Goal: Task Accomplishment & Management: Manage account settings

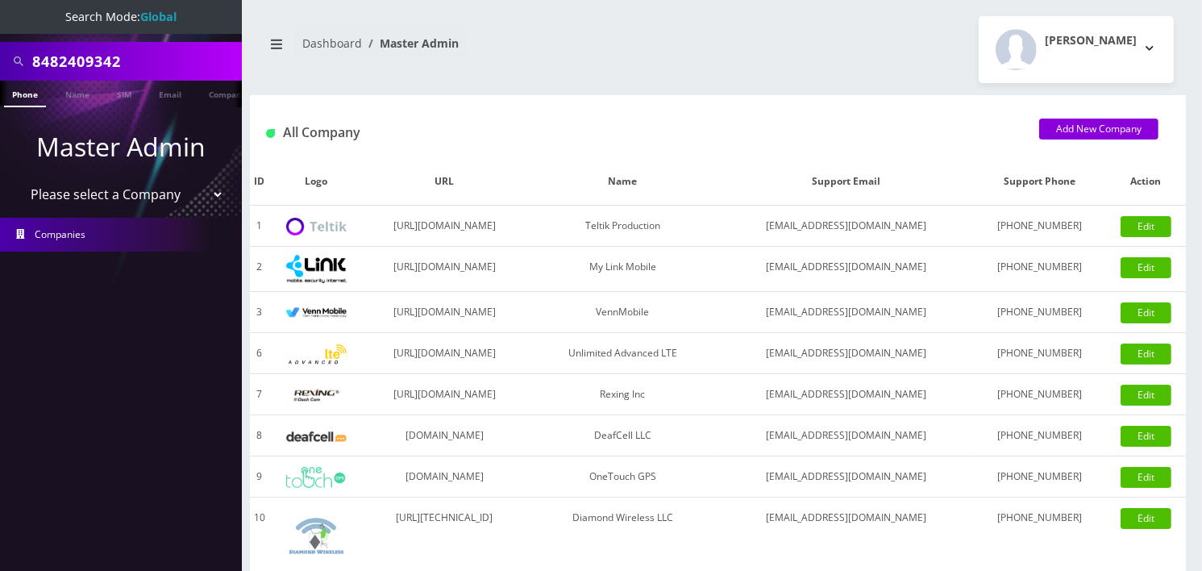
click at [132, 187] on select "Please select a Company Teltik Production My Link Mobile VennMobile Unlimited A…" at bounding box center [122, 194] width 206 height 31
select select "23"
click at [19, 179] on select "Please select a Company Teltik Production My Link Mobile VennMobile Unlimited A…" at bounding box center [122, 194] width 206 height 31
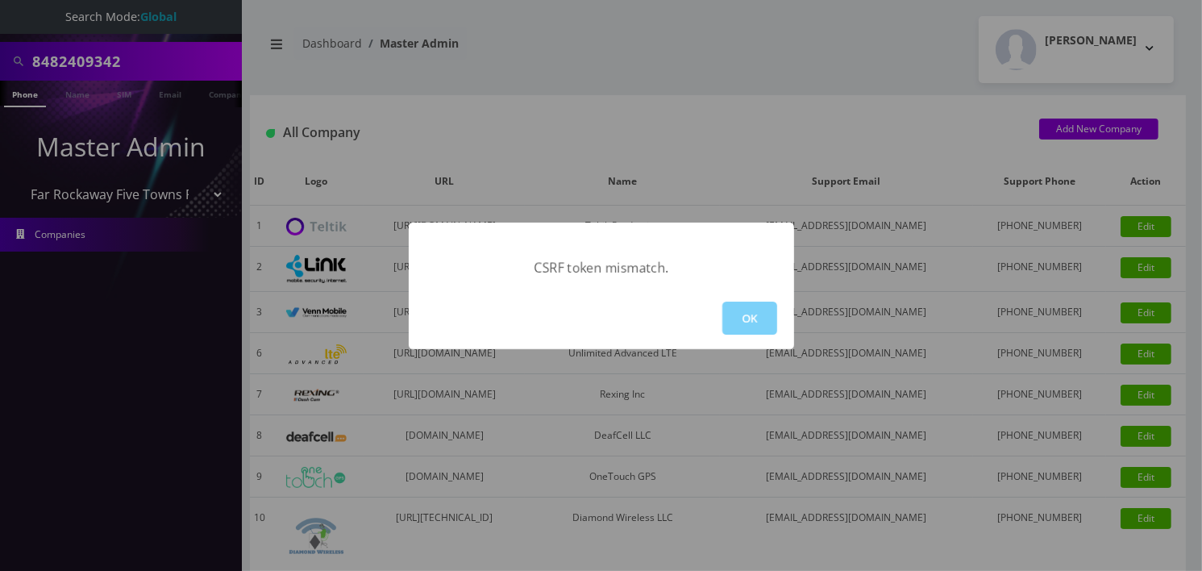
click at [787, 37] on div "CSRF token mismatch. OK" at bounding box center [601, 285] width 1202 height 571
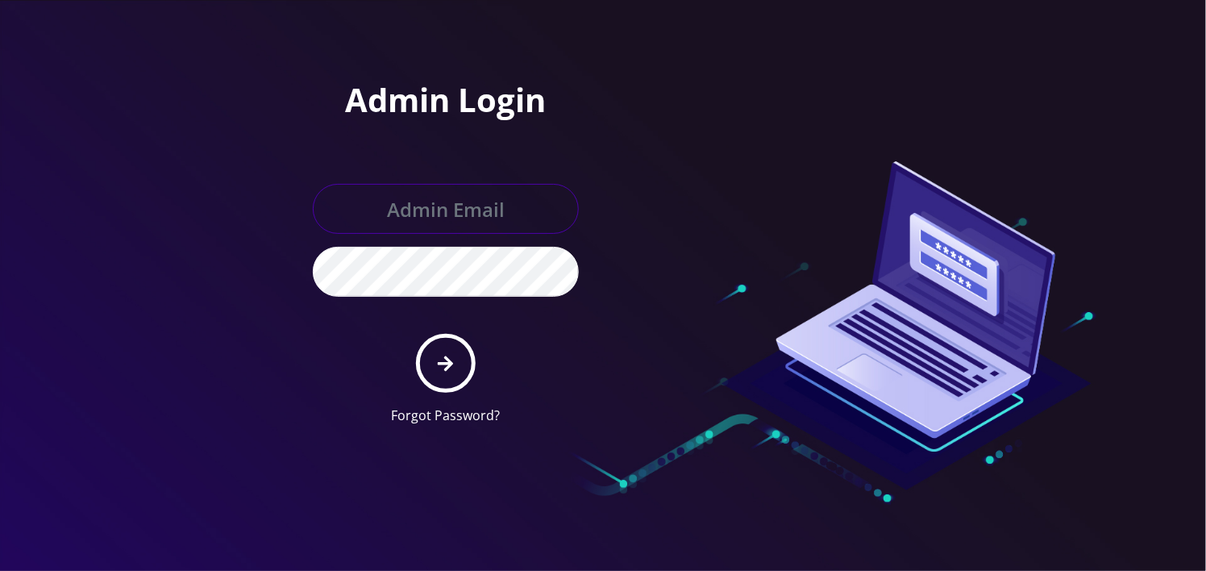
type input "angel@teltik.com"
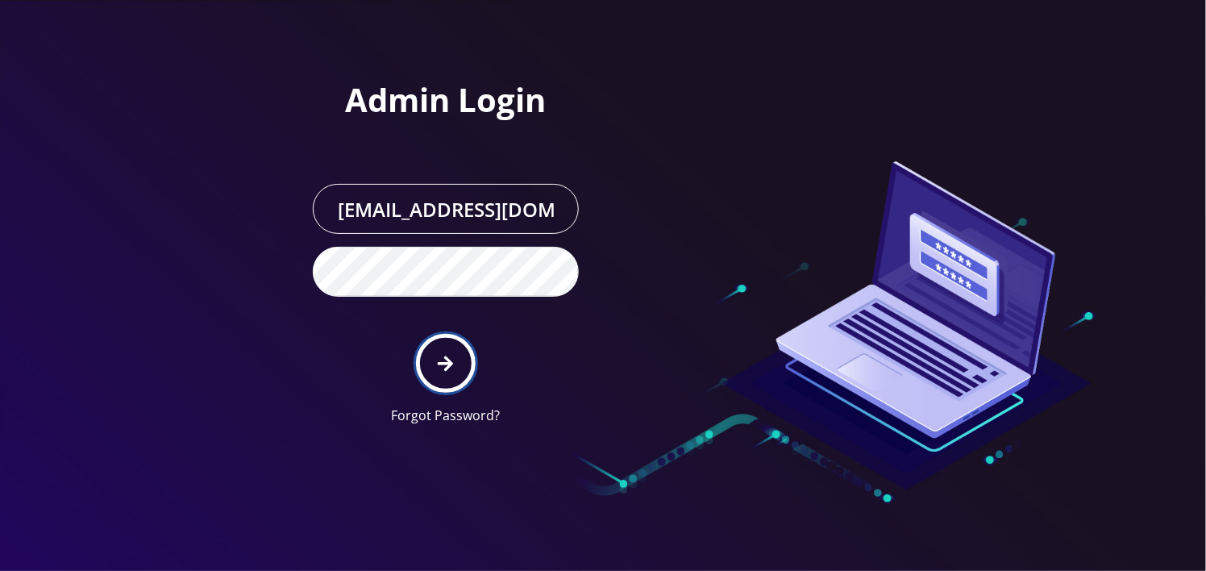
click at [431, 358] on button "submit" at bounding box center [445, 363] width 59 height 59
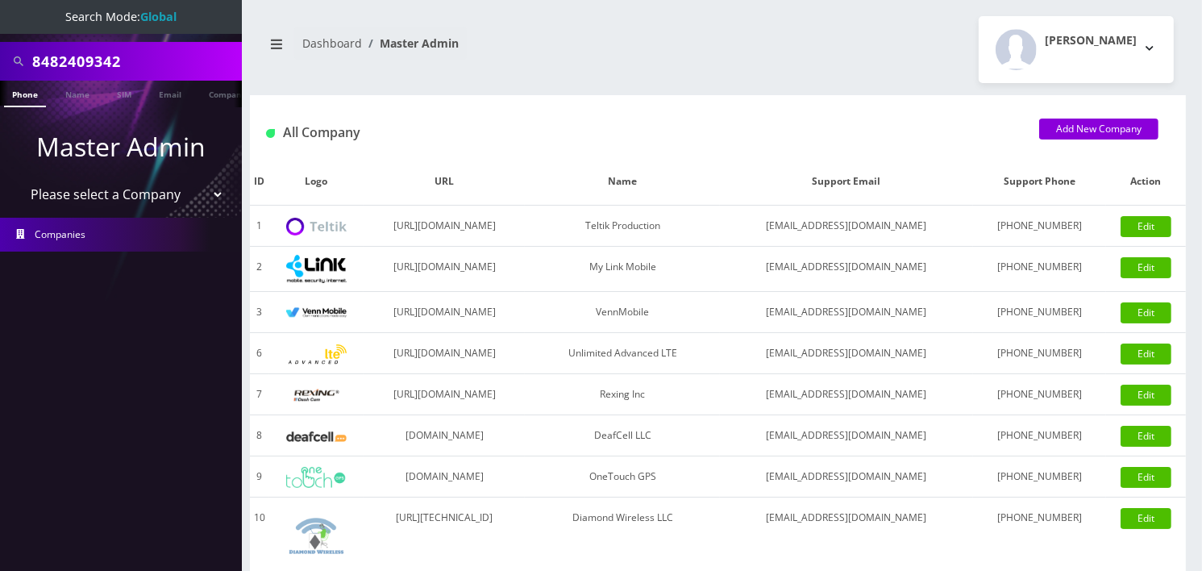
click at [130, 194] on select "Please select a Company Teltik Production My Link Mobile VennMobile Unlimited A…" at bounding box center [122, 194] width 206 height 31
select select "23"
click at [19, 179] on select "Please select a Company Teltik Production My Link Mobile VennMobile Unlimited A…" at bounding box center [122, 194] width 206 height 31
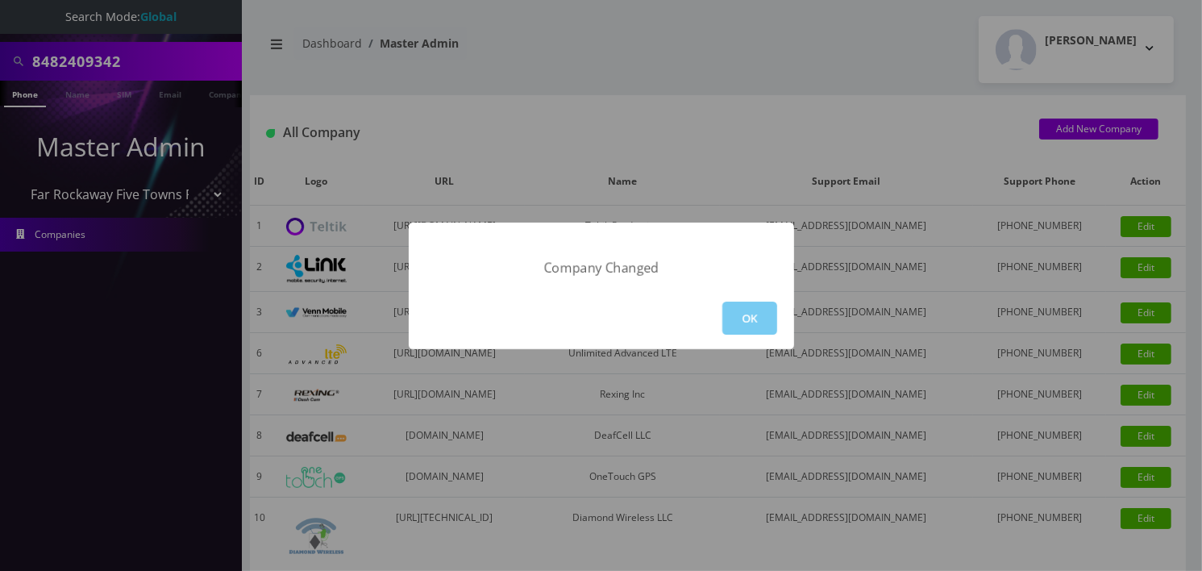
click at [752, 314] on button "OK" at bounding box center [749, 318] width 55 height 33
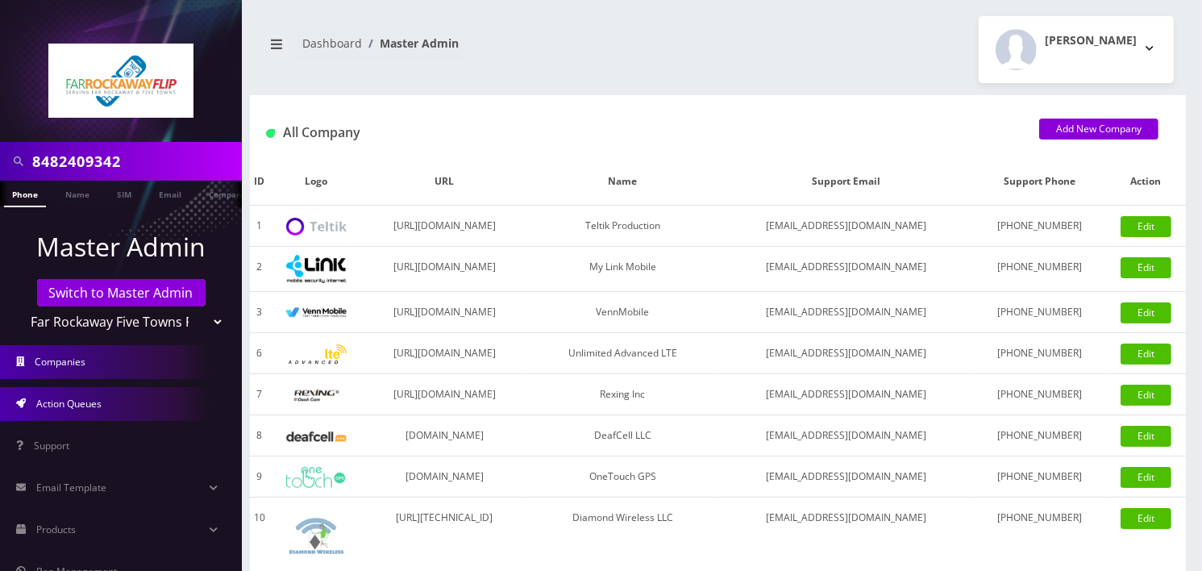
click at [103, 403] on link "Action Queues" at bounding box center [121, 404] width 242 height 34
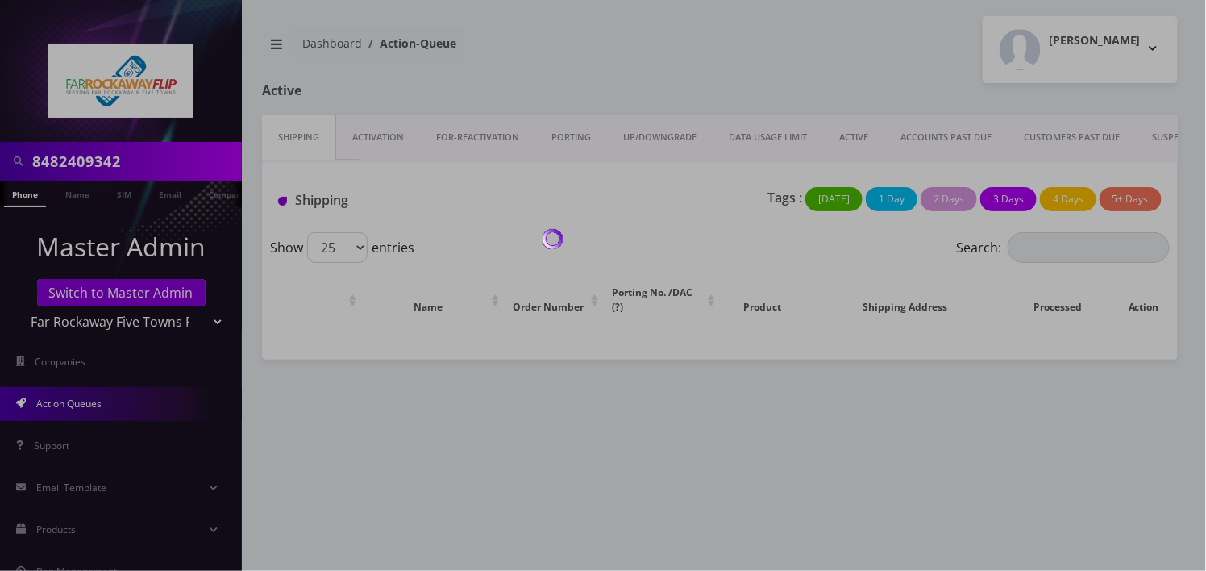
drag, startPoint x: 0, startPoint y: 0, endPoint x: 578, endPoint y: 132, distance: 593.1
click at [578, 132] on body "8482409342 Phone Name SIM Email Company Customer Master Admin Switch to Master …" at bounding box center [603, 285] width 1206 height 571
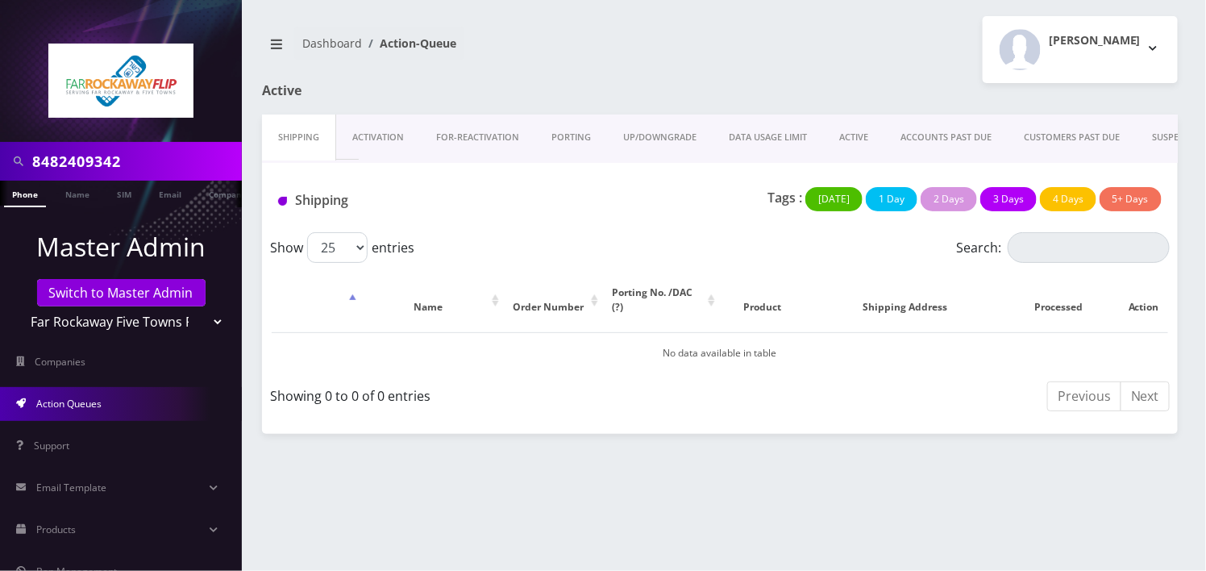
click at [578, 132] on link "PORTING" at bounding box center [571, 138] width 72 height 46
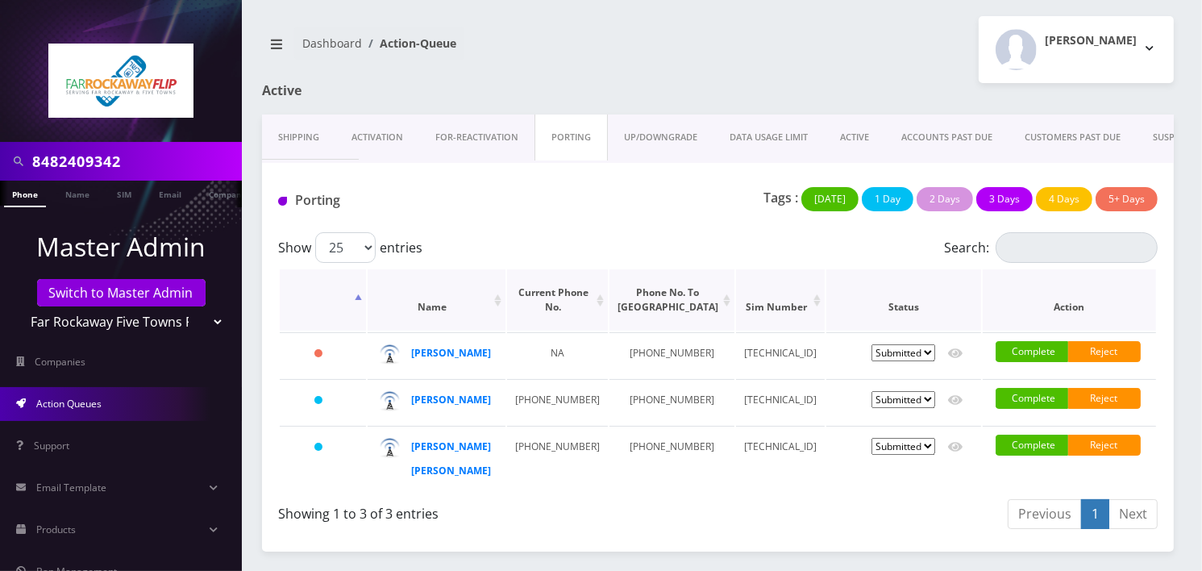
scroll to position [31, 0]
click at [533, 401] on td "[PHONE_NUMBER]" at bounding box center [557, 401] width 101 height 45
click at [533, 400] on td "[PHONE_NUMBER]" at bounding box center [557, 401] width 101 height 45
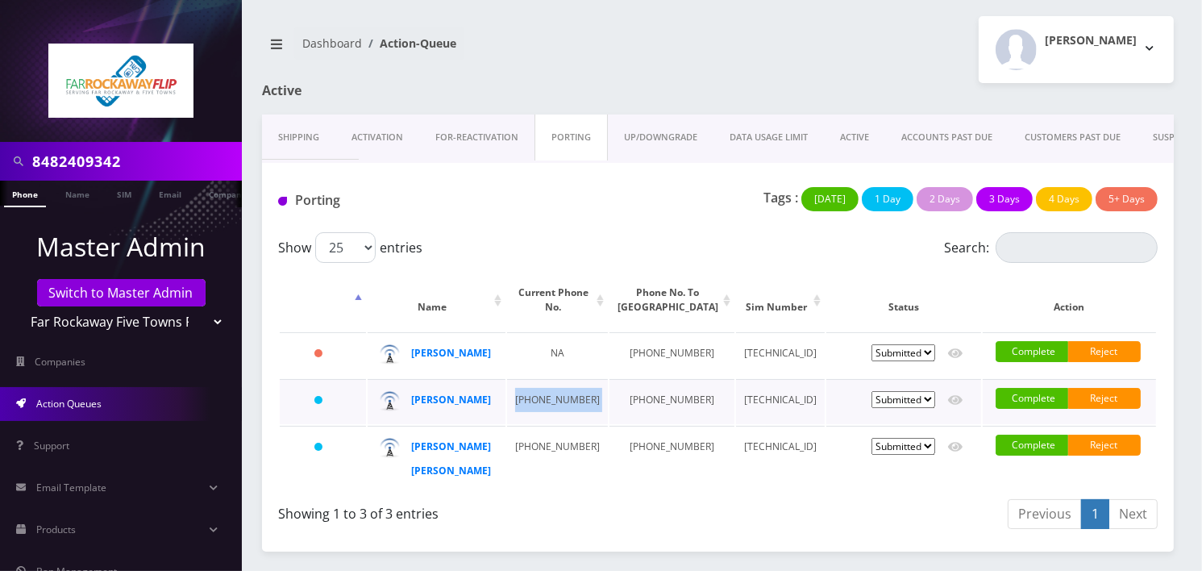
copy td "[PHONE_NUMBER]"
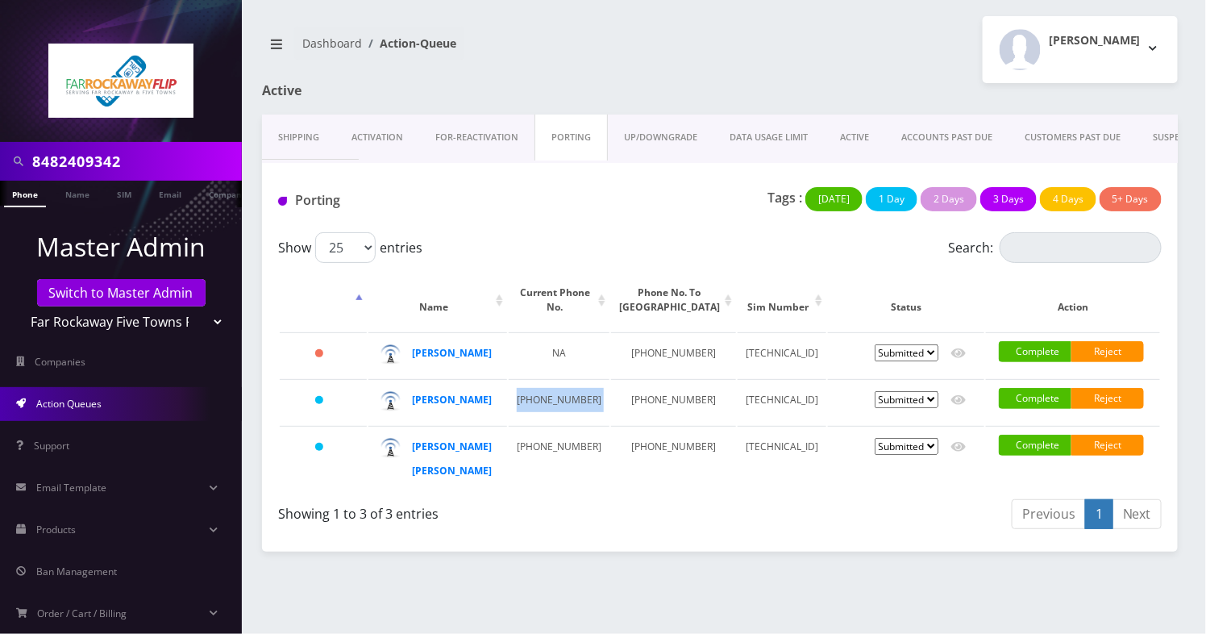
scroll to position [0, 7]
click at [443, 477] on strong "chaya henny izaak" at bounding box center [453, 458] width 80 height 38
click at [439, 406] on strong "[PERSON_NAME]" at bounding box center [453, 400] width 80 height 14
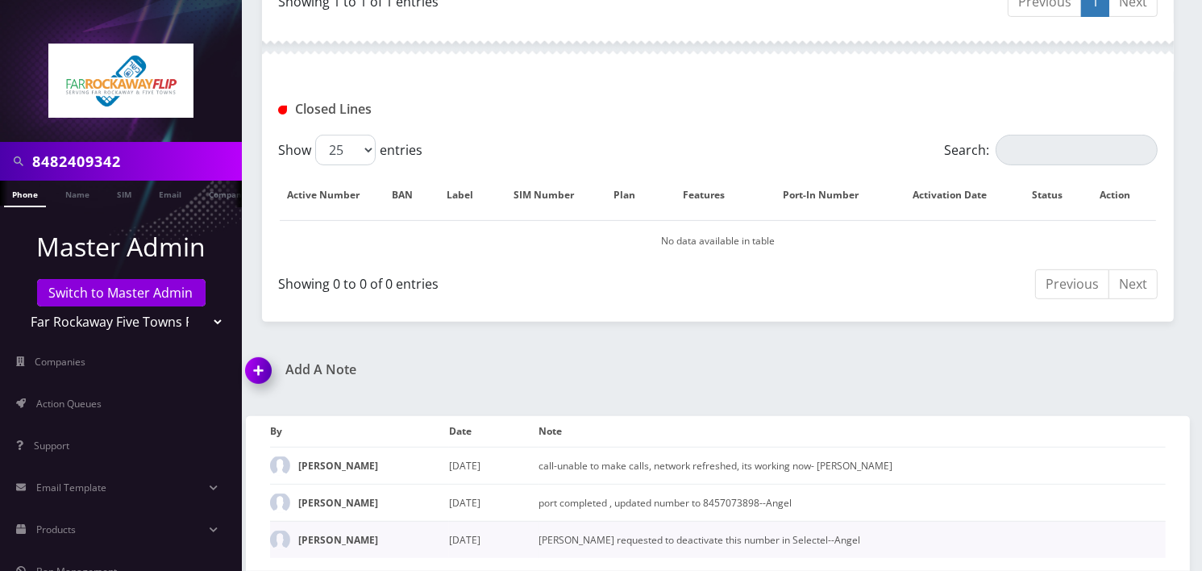
scroll to position [655, 0]
click at [118, 406] on link "Action Queues" at bounding box center [121, 404] width 242 height 34
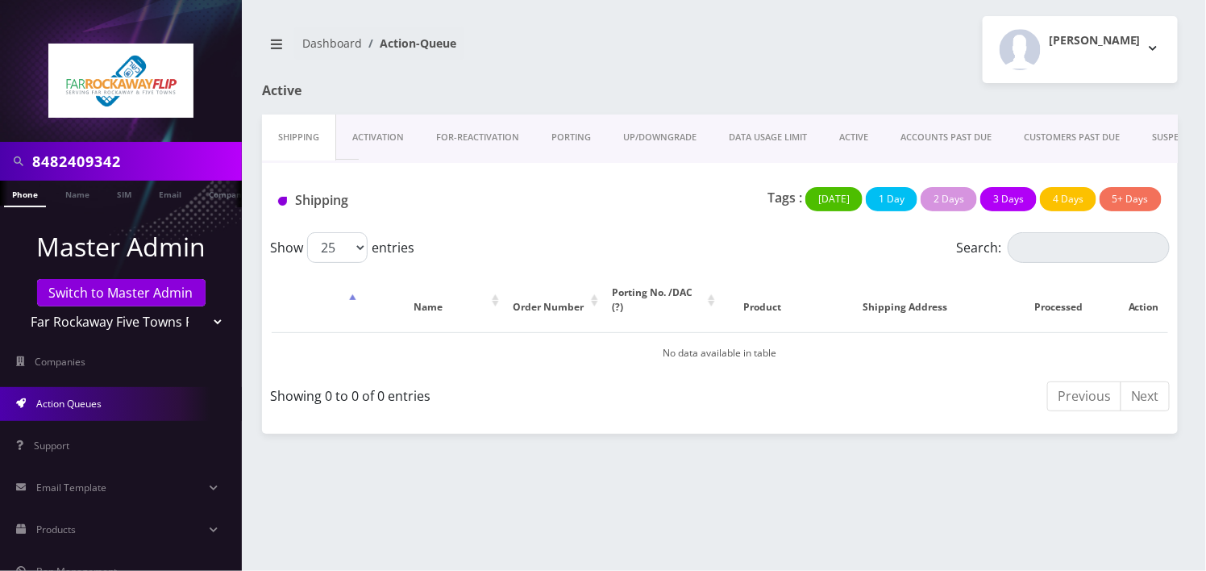
click at [578, 133] on link "PORTING" at bounding box center [571, 138] width 72 height 46
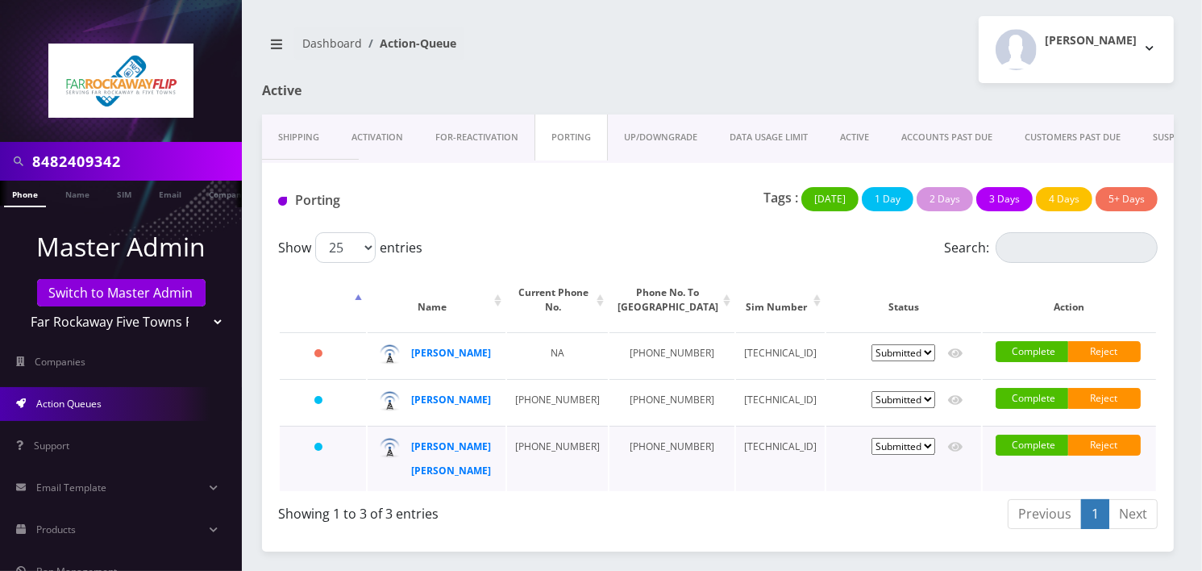
click at [544, 491] on td "[PHONE_NUMBER]" at bounding box center [557, 458] width 101 height 65
copy td "929-675-6680"
click at [621, 370] on td "[PHONE_NUMBER]" at bounding box center [672, 354] width 125 height 45
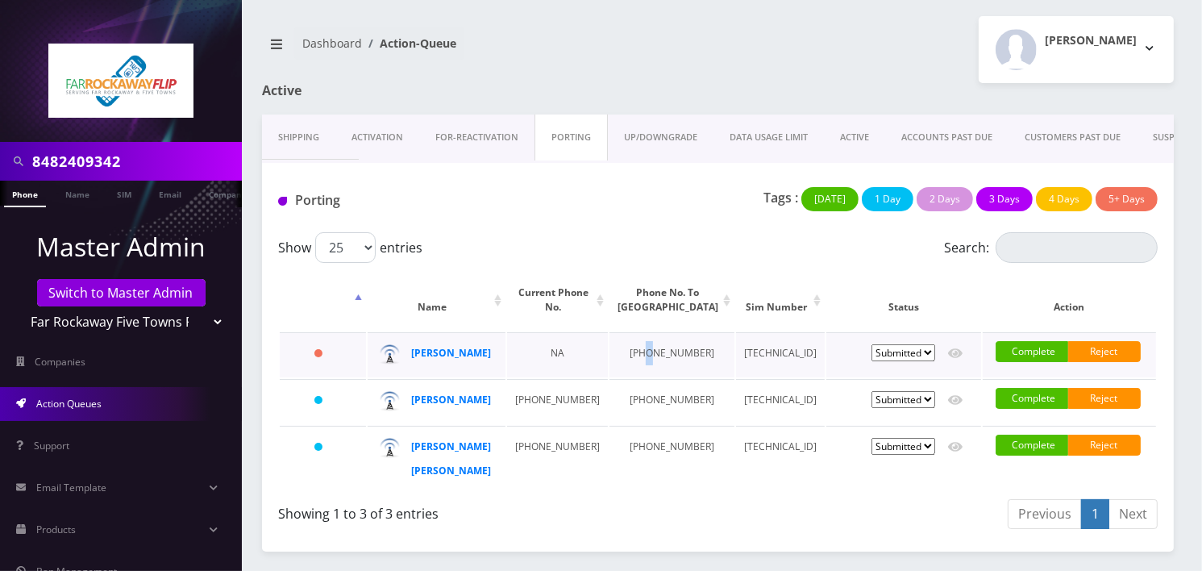
click at [621, 370] on td "929-738-0544" at bounding box center [672, 354] width 125 height 45
copy td "929-738-0544"
click at [621, 210] on div "Tags : Today 1 Day 2 Days 3 Days 4 Days 5+ Days" at bounding box center [869, 203] width 602 height 33
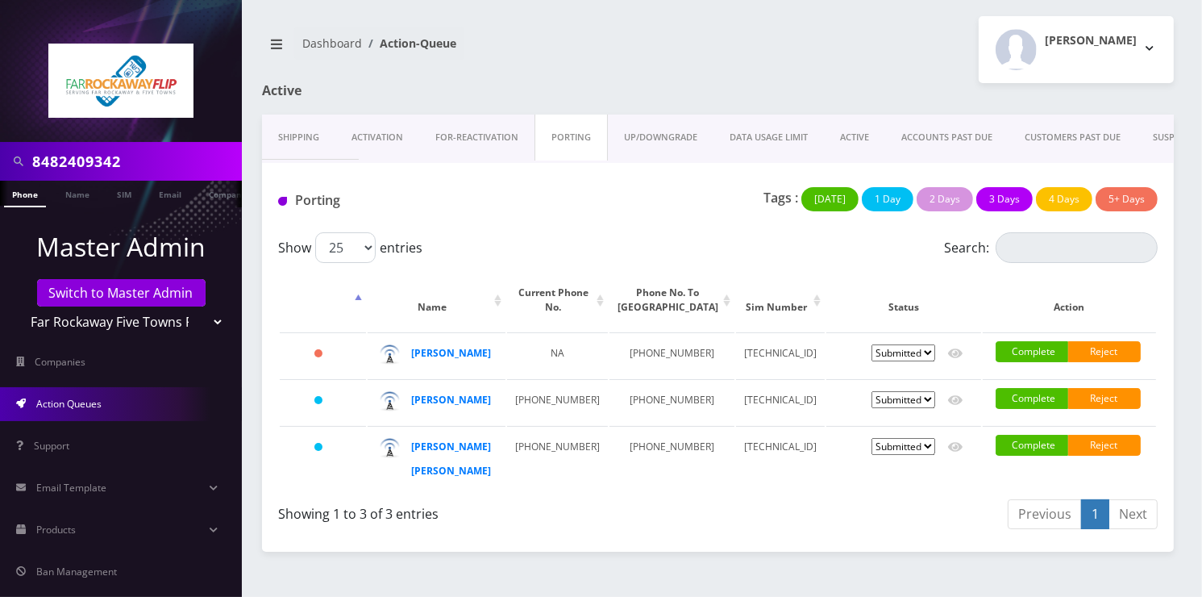
click at [633, 523] on div "Showing 1 to 3 of 3 entries" at bounding box center [492, 511] width 428 height 26
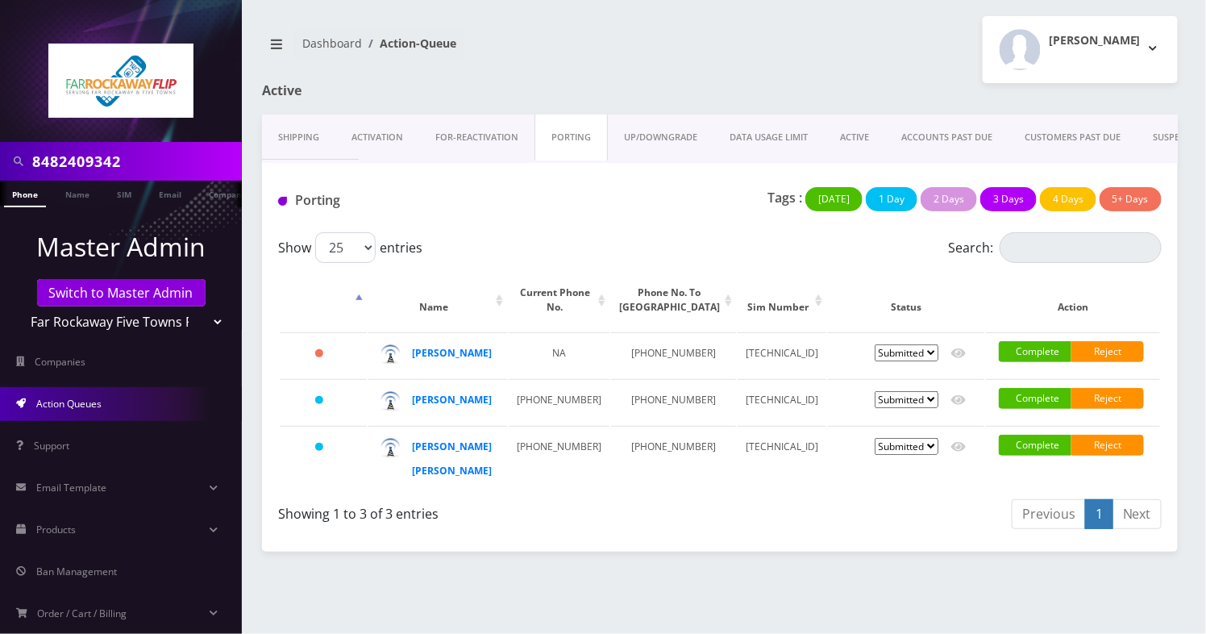
click at [556, 204] on h1 "Porting" at bounding box center [417, 200] width 278 height 15
click at [656, 552] on div "Shipping Activation FOR-REActivation PORTING UP/DOWNGRADE DATA USAGE LIMIT ACTI…" at bounding box center [720, 333] width 916 height 437
click at [443, 406] on strong "mirel bender" at bounding box center [453, 400] width 80 height 14
click at [430, 406] on strong "mirel bender" at bounding box center [453, 400] width 80 height 14
click at [424, 483] on div "chaya henny izaak" at bounding box center [456, 459] width 86 height 48
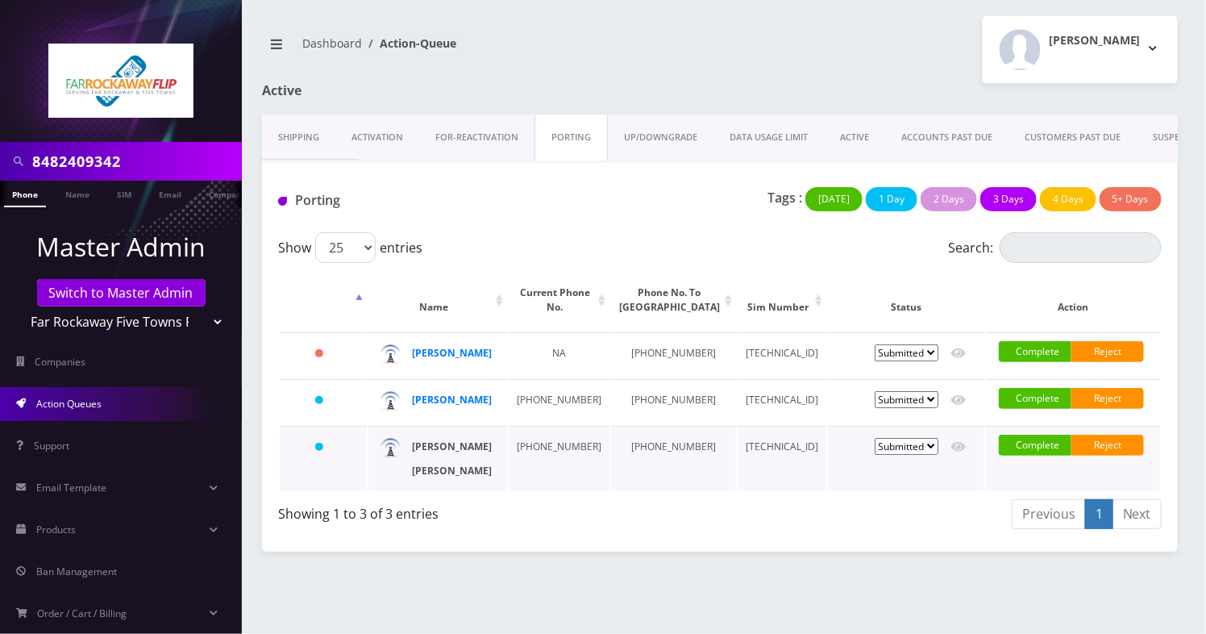
click at [446, 477] on strong "chaya henny izaak" at bounding box center [453, 458] width 80 height 38
click at [422, 412] on div "mirel bender" at bounding box center [456, 400] width 86 height 24
click at [427, 406] on strong "mirel bender" at bounding box center [453, 400] width 80 height 14
click at [453, 406] on strong "mirel bender" at bounding box center [453, 400] width 80 height 14
click at [460, 406] on strong "mirel bender" at bounding box center [453, 400] width 80 height 14
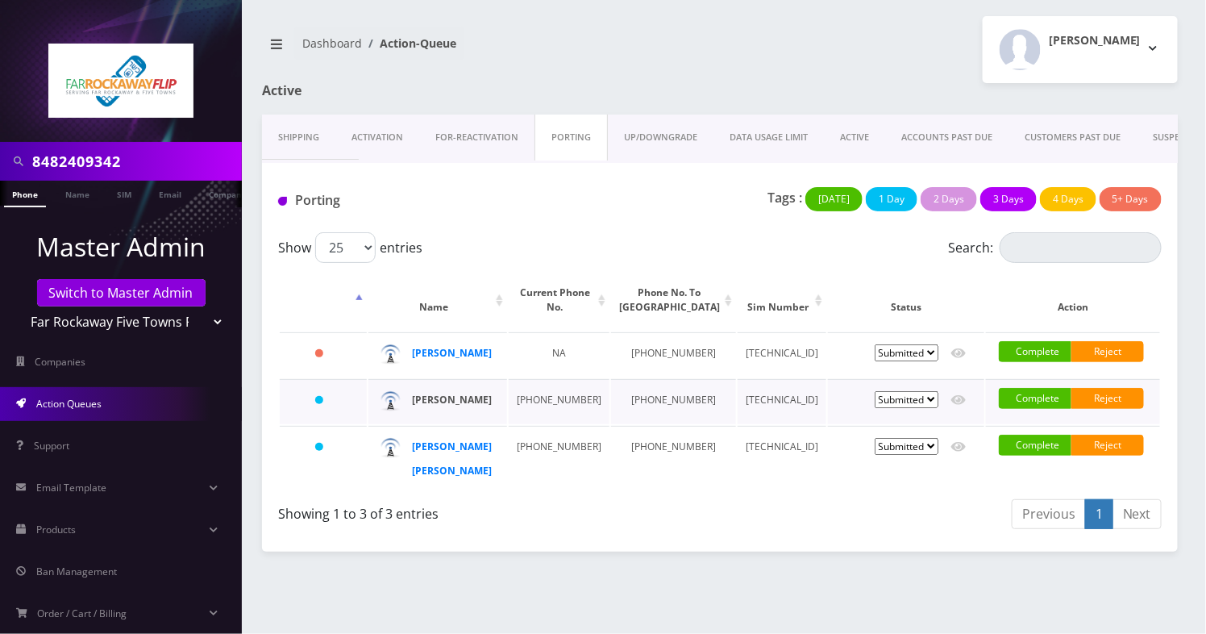
click at [461, 406] on strong "mirel bender" at bounding box center [453, 400] width 80 height 14
click at [452, 406] on strong "mirel bender" at bounding box center [453, 400] width 80 height 14
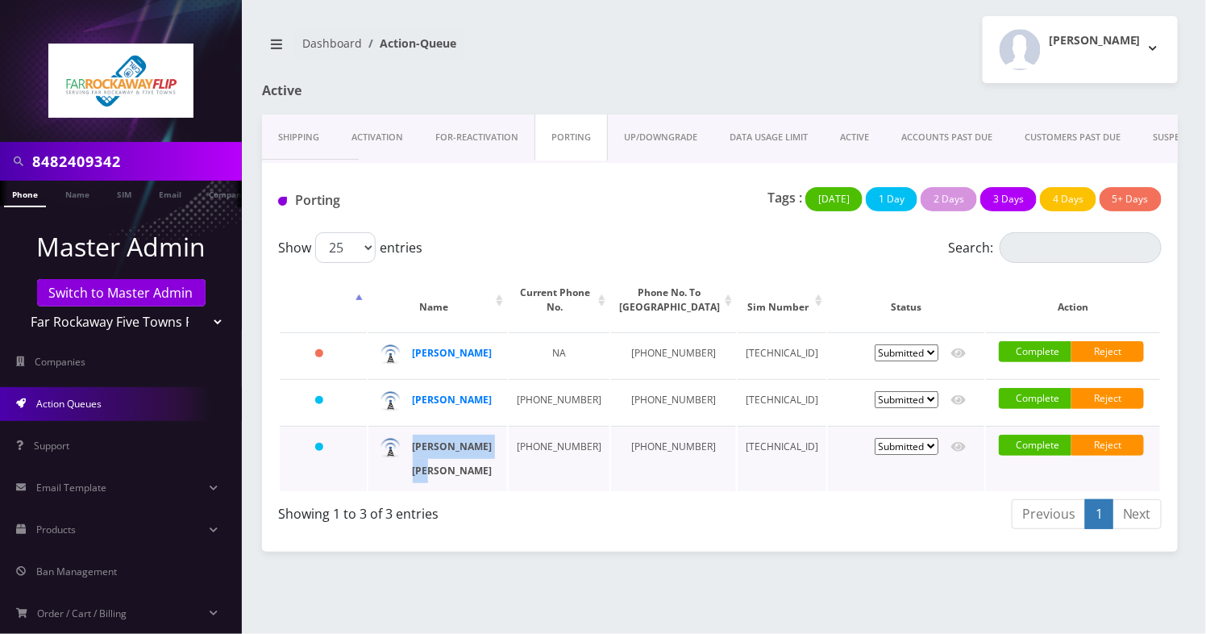
drag, startPoint x: 454, startPoint y: 534, endPoint x: 411, endPoint y: 499, distance: 55.0
click at [413, 483] on div "chaya henny izaak" at bounding box center [456, 459] width 86 height 48
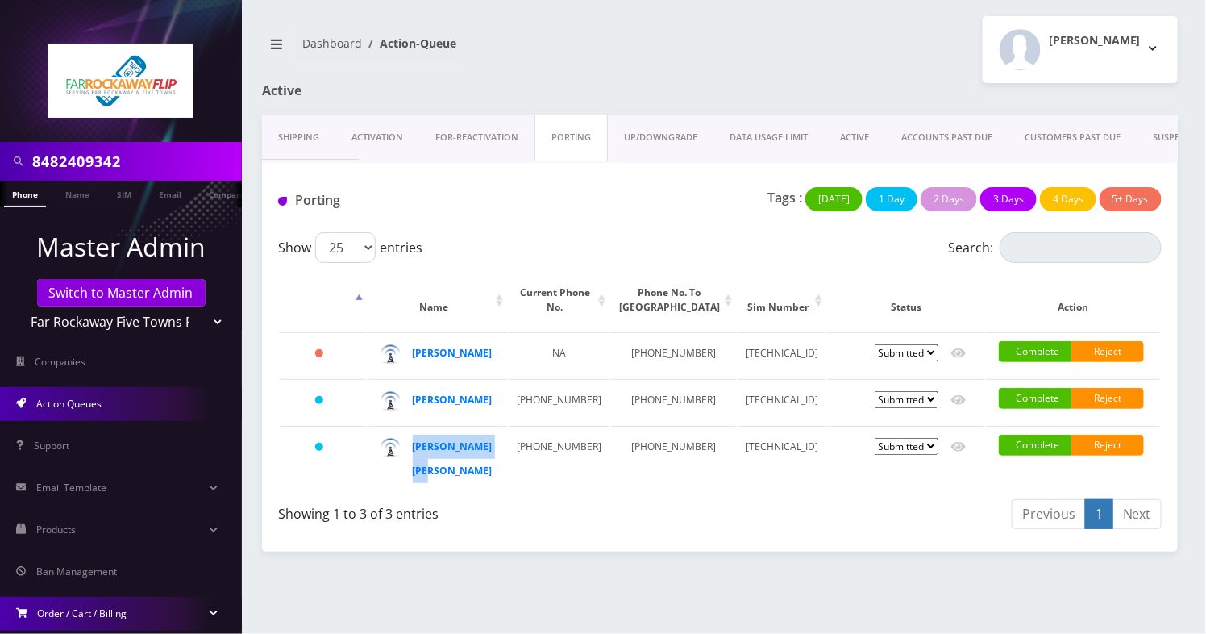
copy strong "chaya henny izaak"
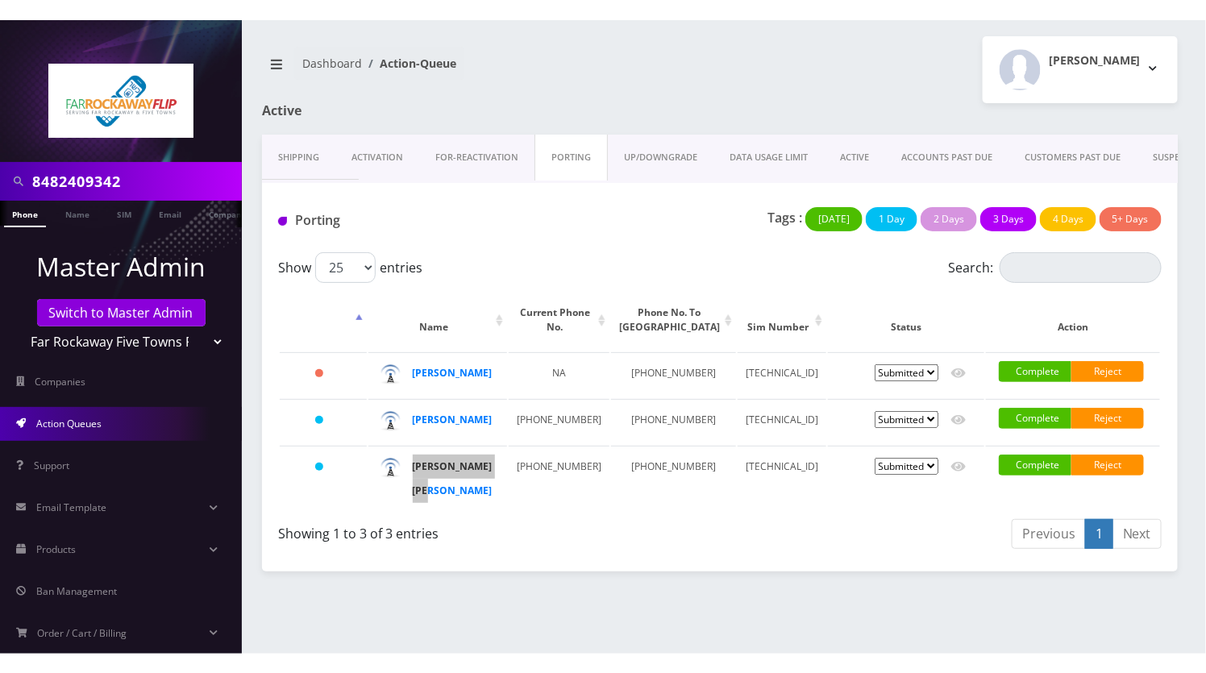
scroll to position [0, 7]
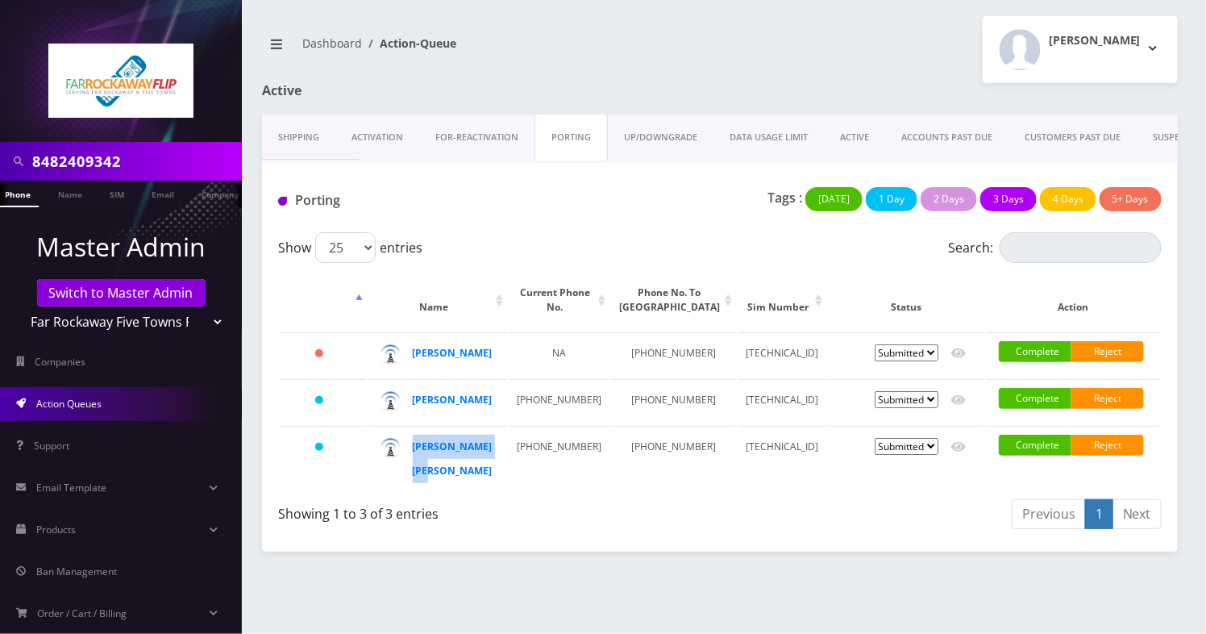
click at [498, 56] on nav "Dashboard Action-Queue" at bounding box center [485, 50] width 446 height 46
click at [841, 44] on div "Tzvi Lieberman Logout" at bounding box center [955, 49] width 470 height 67
click at [531, 39] on nav "Dashboard Action-Queue" at bounding box center [485, 50] width 446 height 46
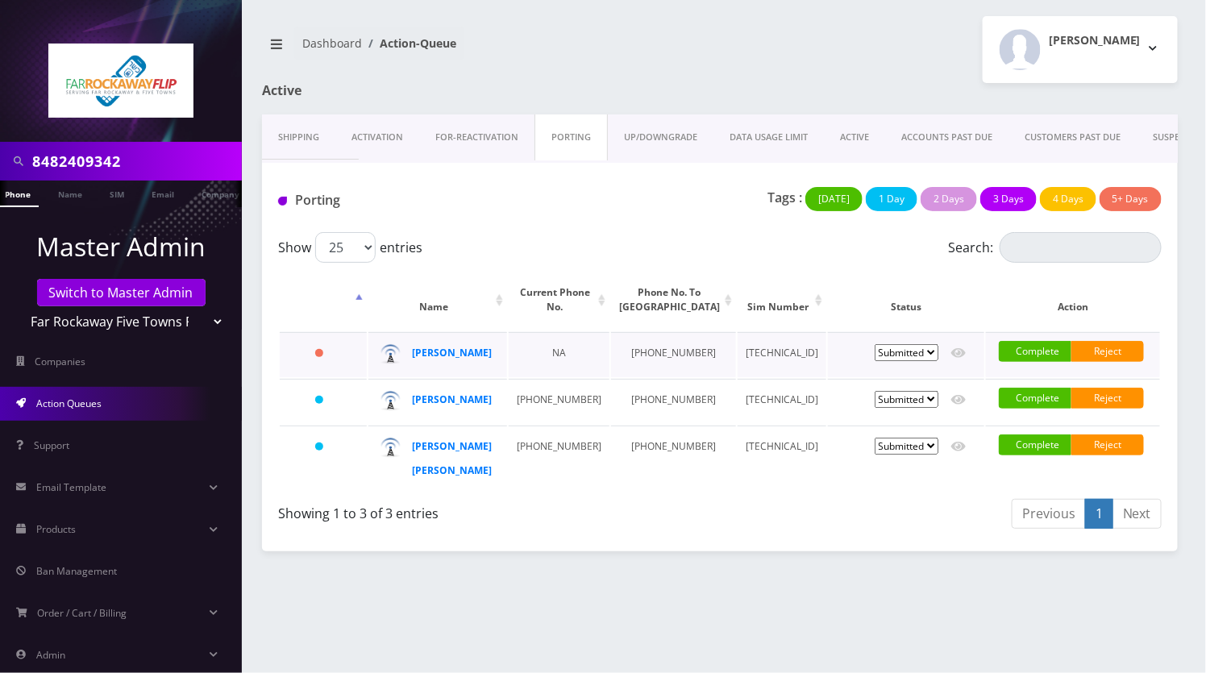
click at [615, 369] on td "929-738-0544" at bounding box center [673, 354] width 125 height 45
click at [617, 369] on td "929-738-0544" at bounding box center [673, 354] width 125 height 45
copy td "929-738-0544"
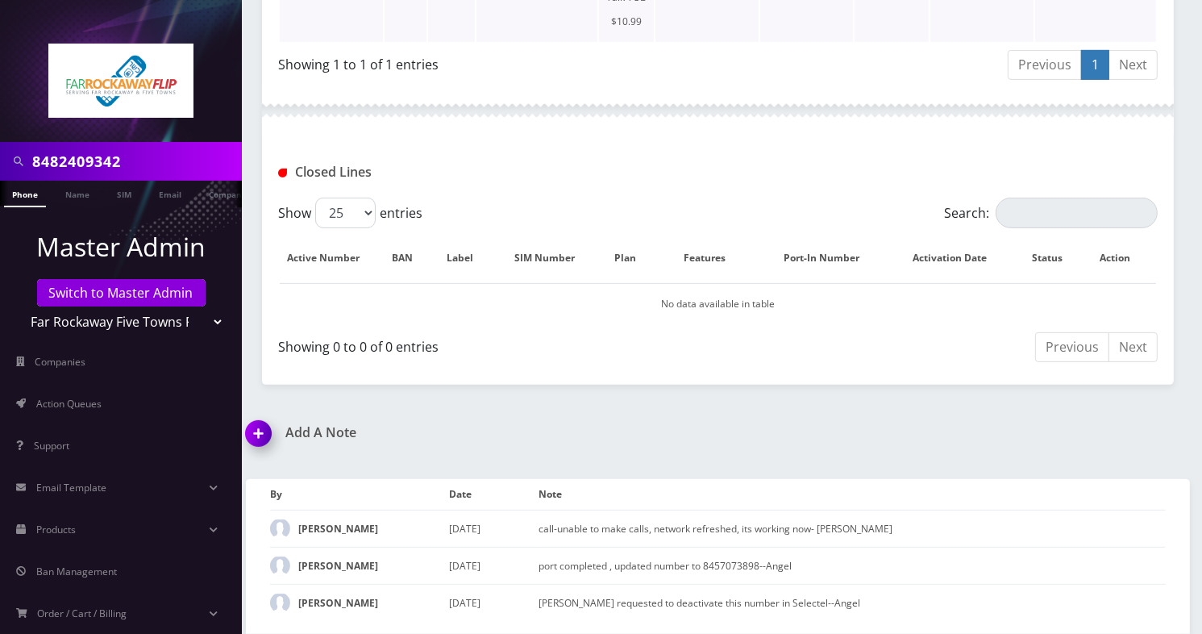
scroll to position [568, 0]
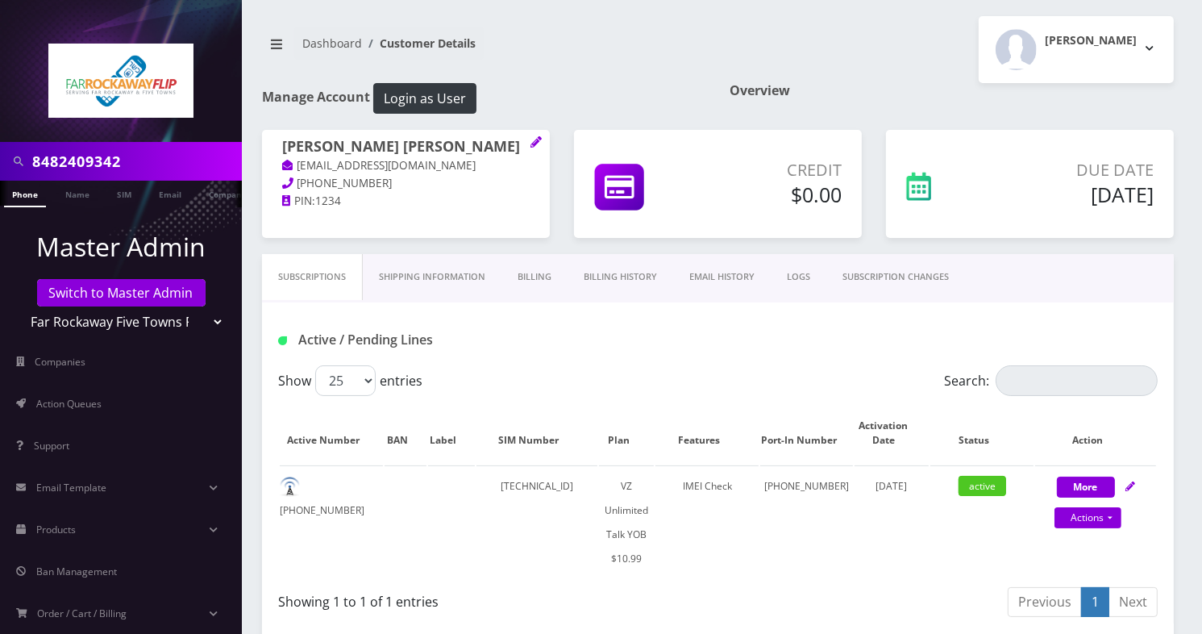
click at [635, 75] on div "Dashboard Customer Details Tzvi Lieberman Logout" at bounding box center [718, 49] width 936 height 67
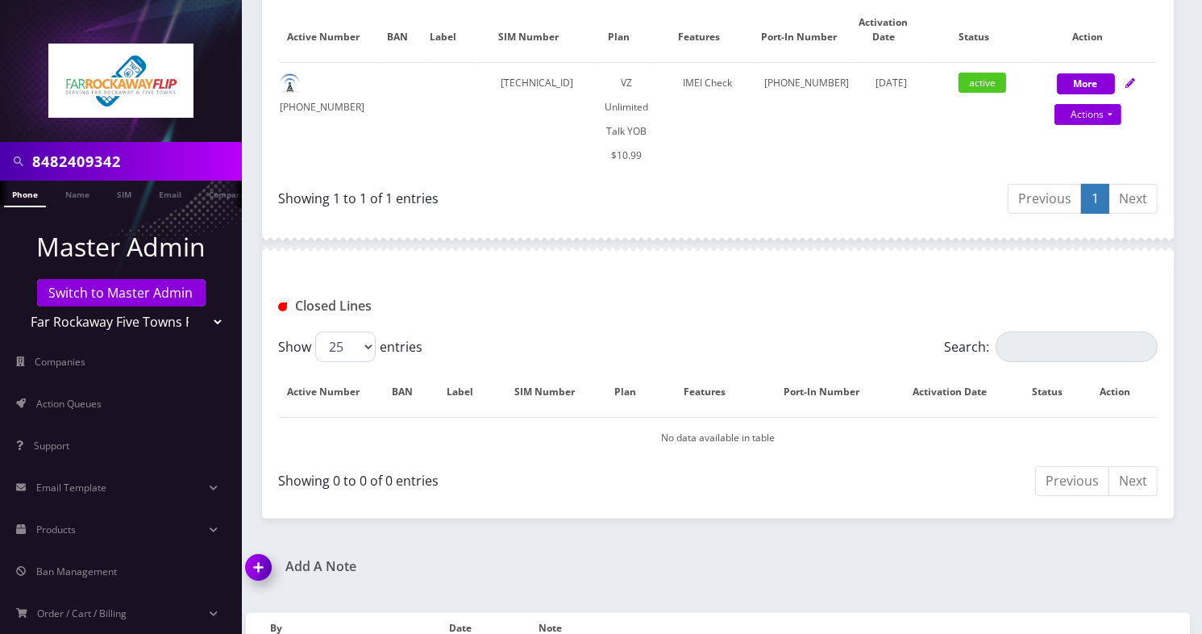
scroll to position [511, 0]
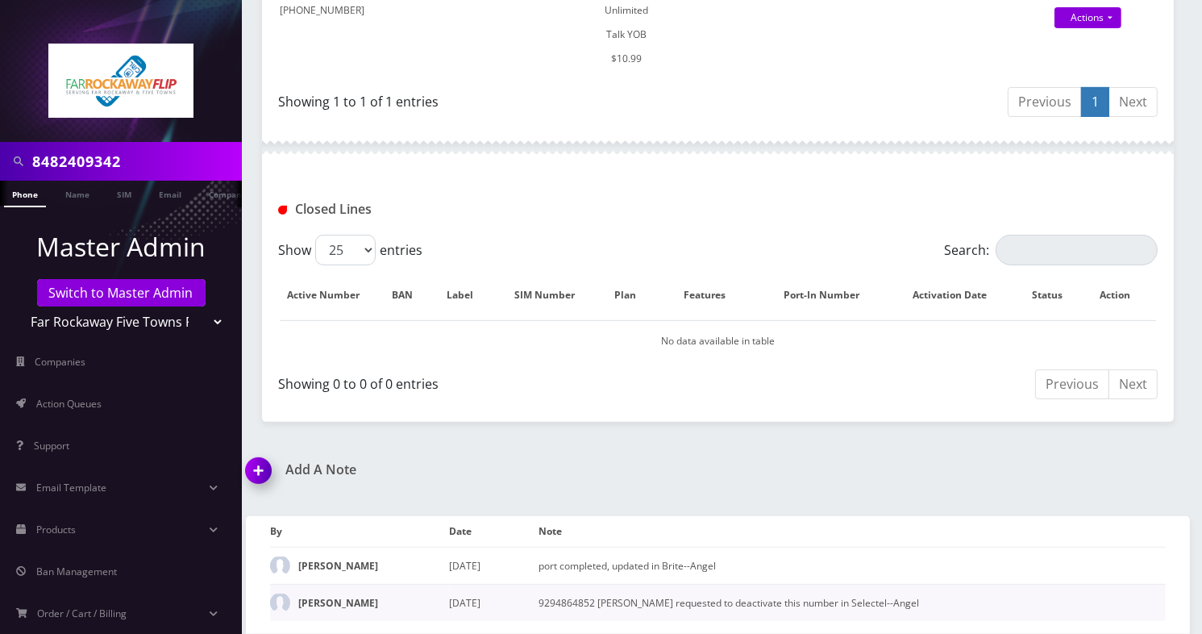
click at [574, 589] on td "9294864852 [PERSON_NAME] requested to deactivate this number in Selectel--Angel" at bounding box center [852, 602] width 627 height 37
copy td "9294864852"
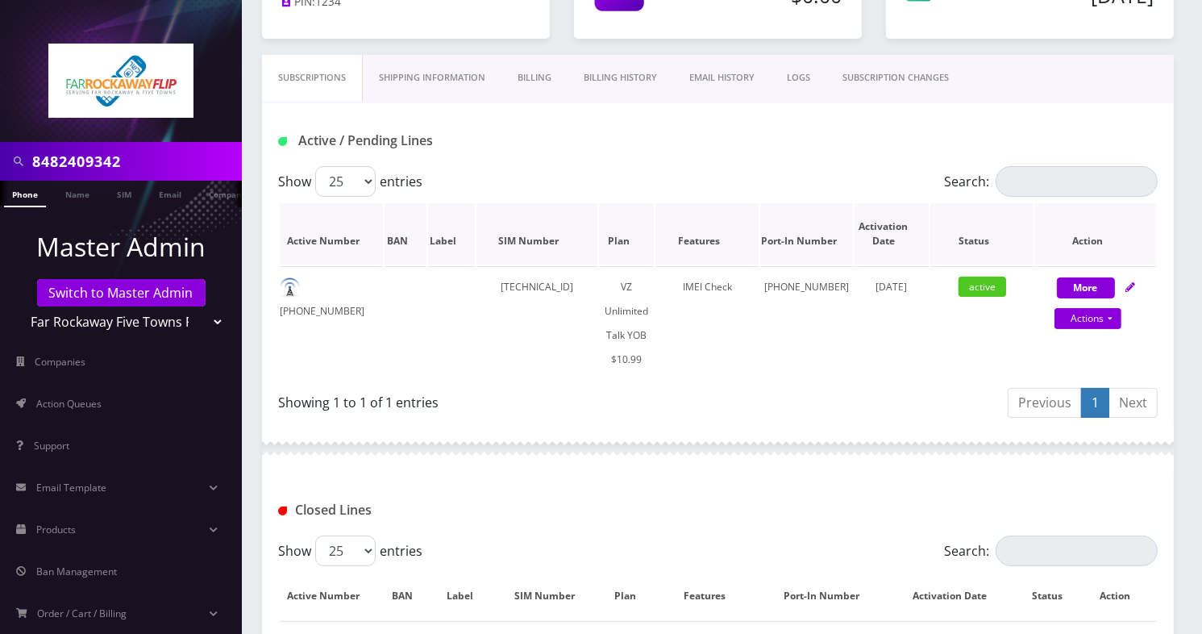
scroll to position [189, 0]
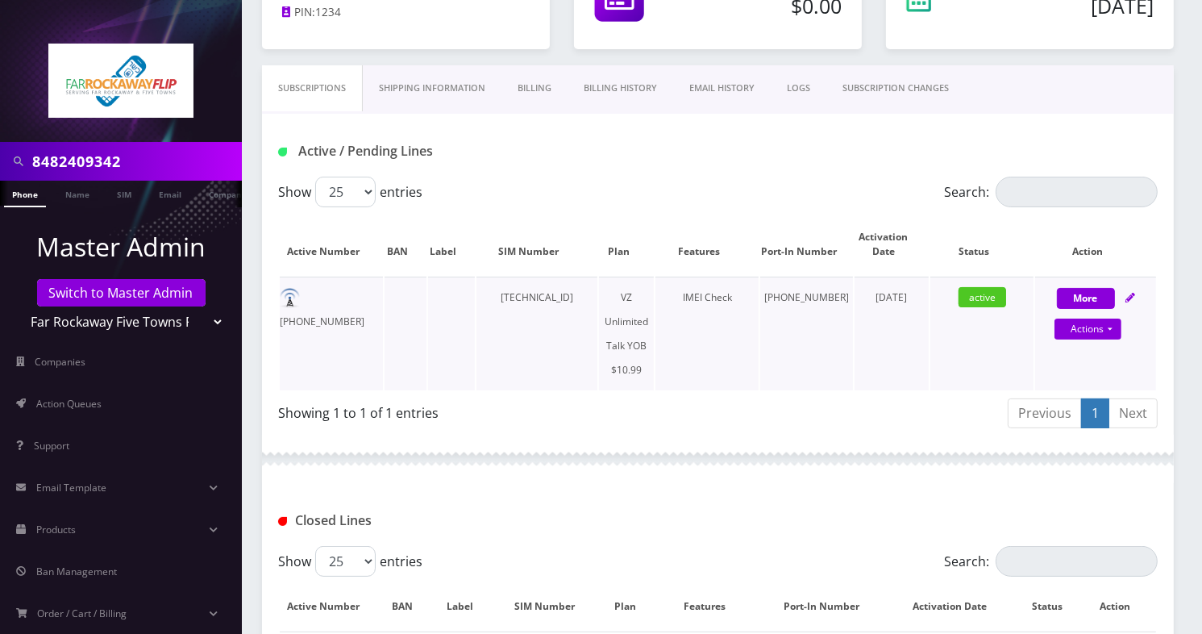
click at [338, 295] on td "[PHONE_NUMBER]" at bounding box center [331, 334] width 103 height 114
click at [338, 295] on td "929-675-6680" at bounding box center [331, 334] width 103 height 114
click at [338, 295] on td "[PHONE_NUMBER]" at bounding box center [331, 334] width 103 height 114
copy td "[PHONE_NUMBER]"
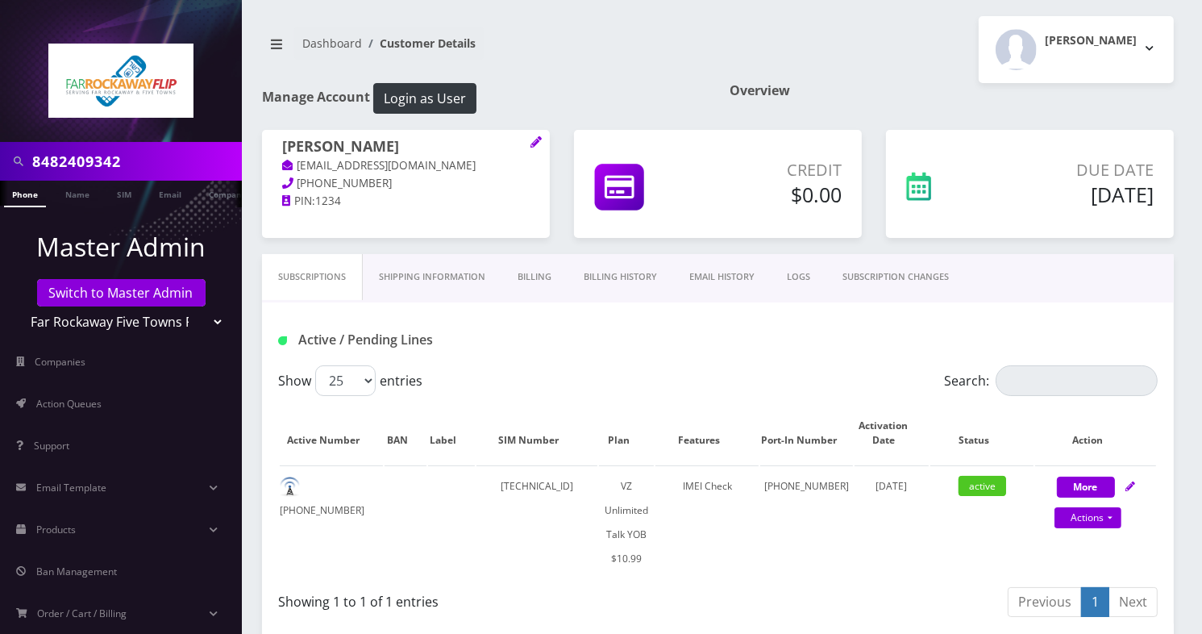
click at [419, 140] on h1 "[PERSON_NAME]" at bounding box center [406, 147] width 248 height 19
copy h1 "[PERSON_NAME]"
click at [336, 482] on td "[PHONE_NUMBER]" at bounding box center [331, 522] width 103 height 114
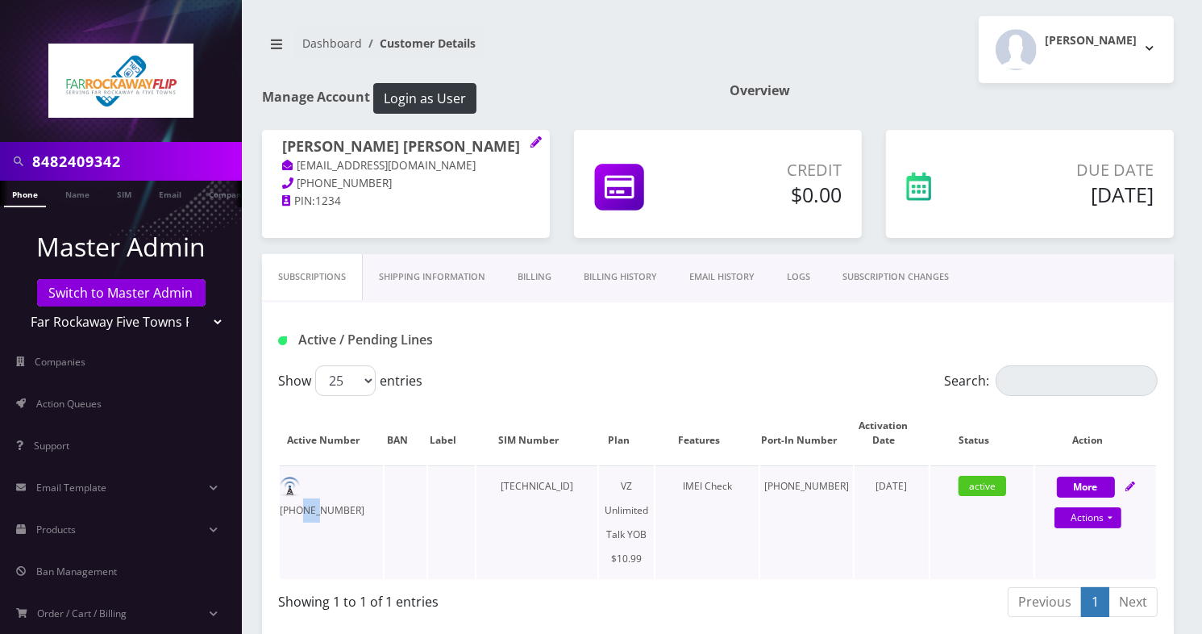
click at [336, 482] on td "[PHONE_NUMBER]" at bounding box center [331, 522] width 103 height 114
copy td "[PHONE_NUMBER]"
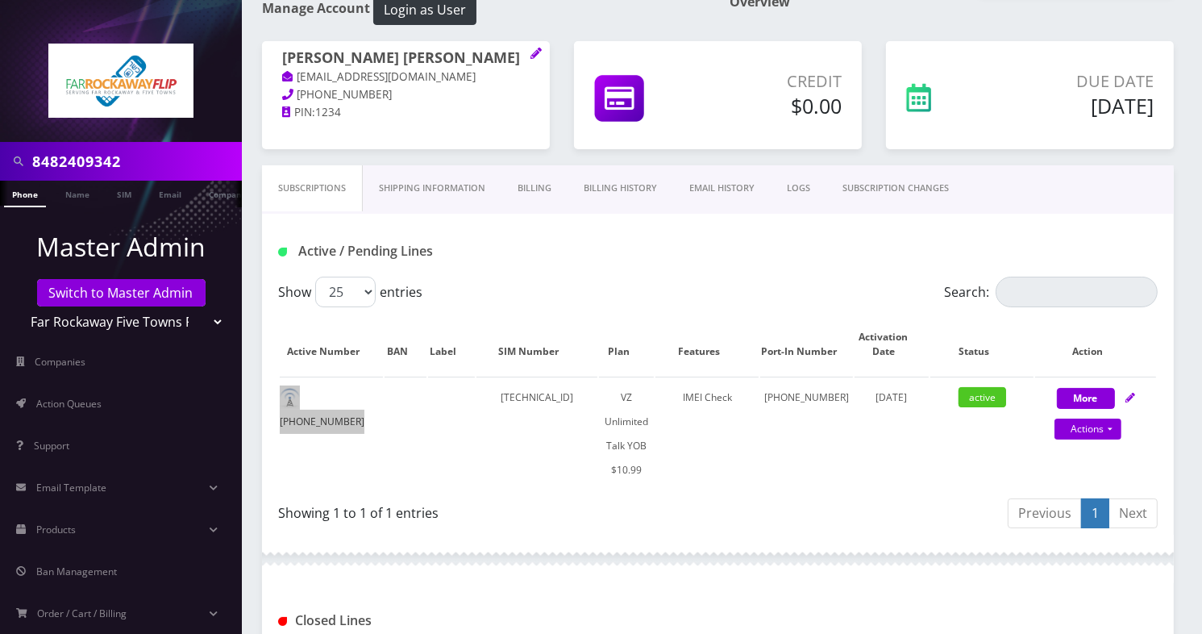
scroll to position [81, 0]
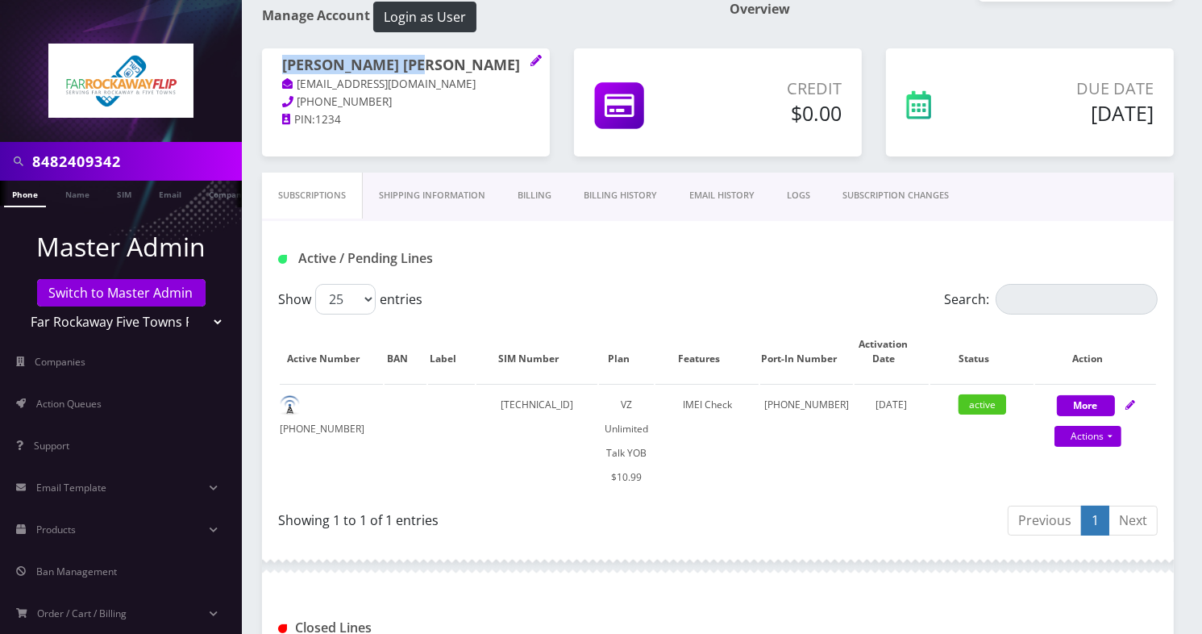
drag, startPoint x: 450, startPoint y: 68, endPoint x: 266, endPoint y: 69, distance: 183.9
click at [266, 69] on div "chaya henny izaak tlieber61+123@gmail.com 718-331-0793 PIN: 1234" at bounding box center [406, 92] width 288 height 89
copy h1 "[PERSON_NAME] [PERSON_NAME]"
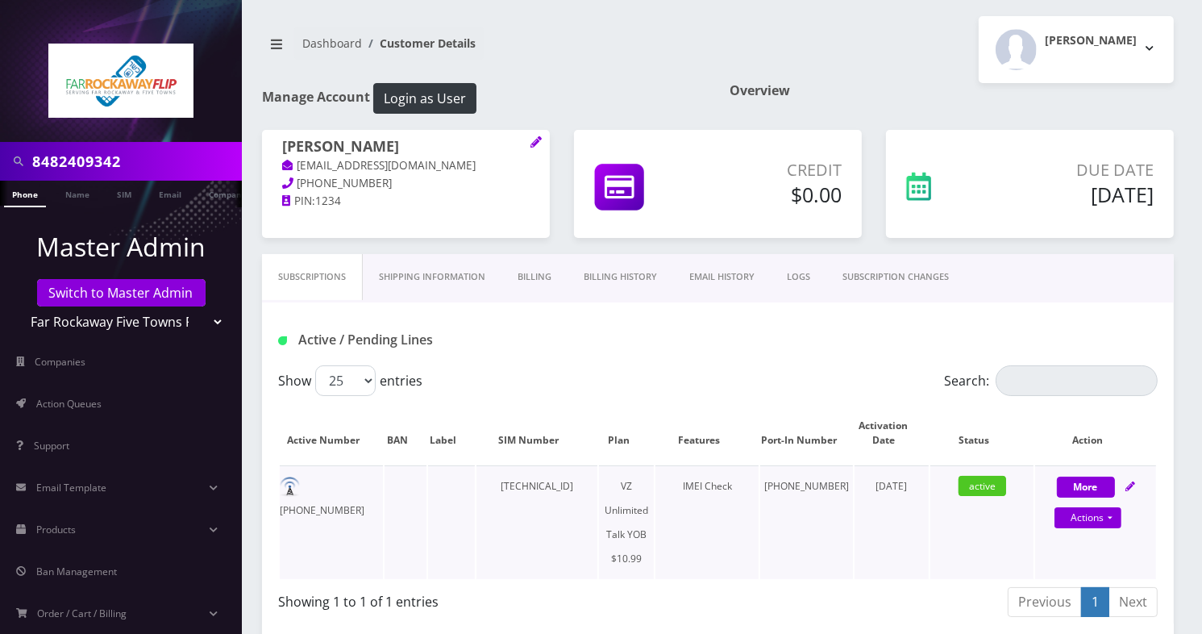
click at [370, 482] on td "[PHONE_NUMBER]" at bounding box center [331, 522] width 103 height 114
copy td "845-707-3898"
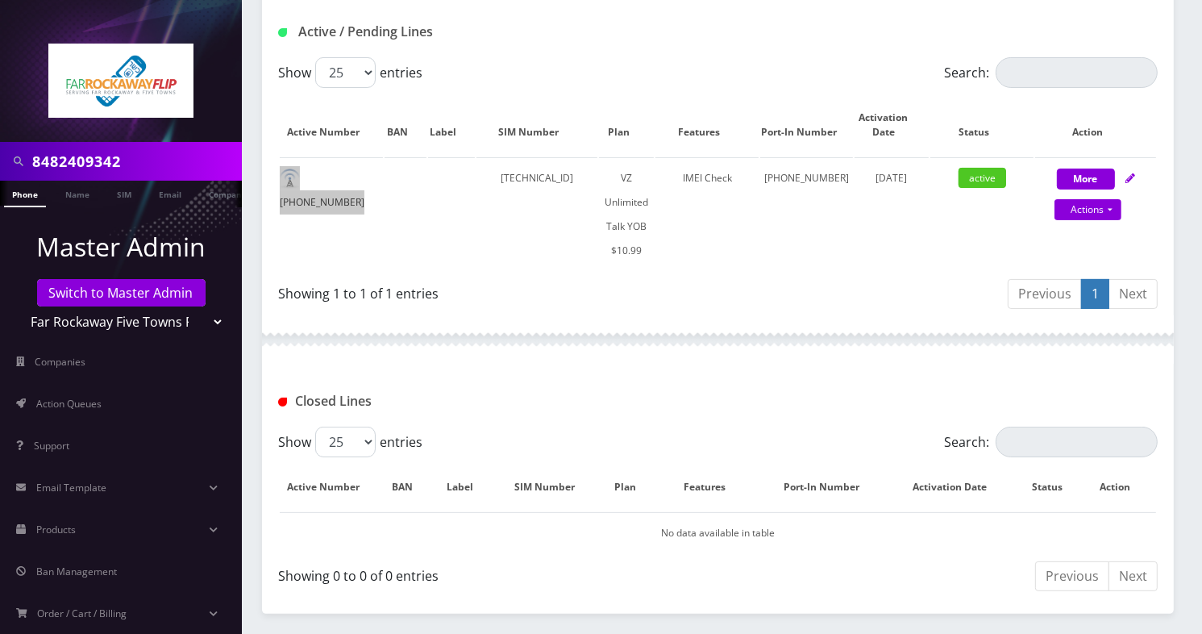
scroll to position [323, 0]
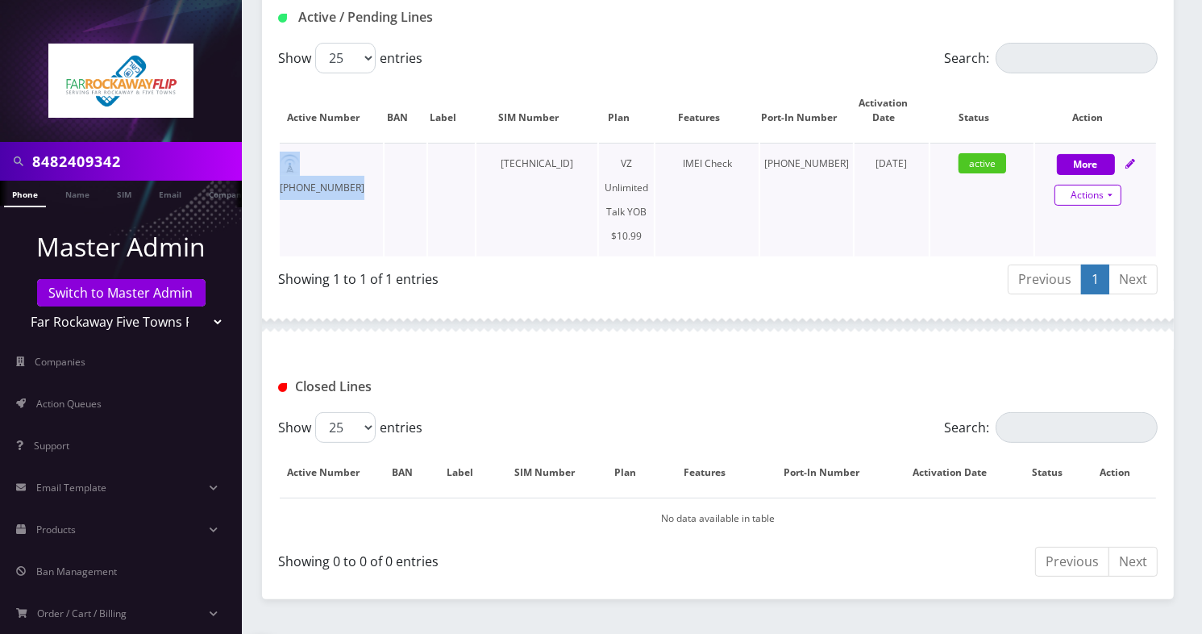
click at [1110, 189] on link "Actions" at bounding box center [1088, 195] width 67 height 21
select select "464"
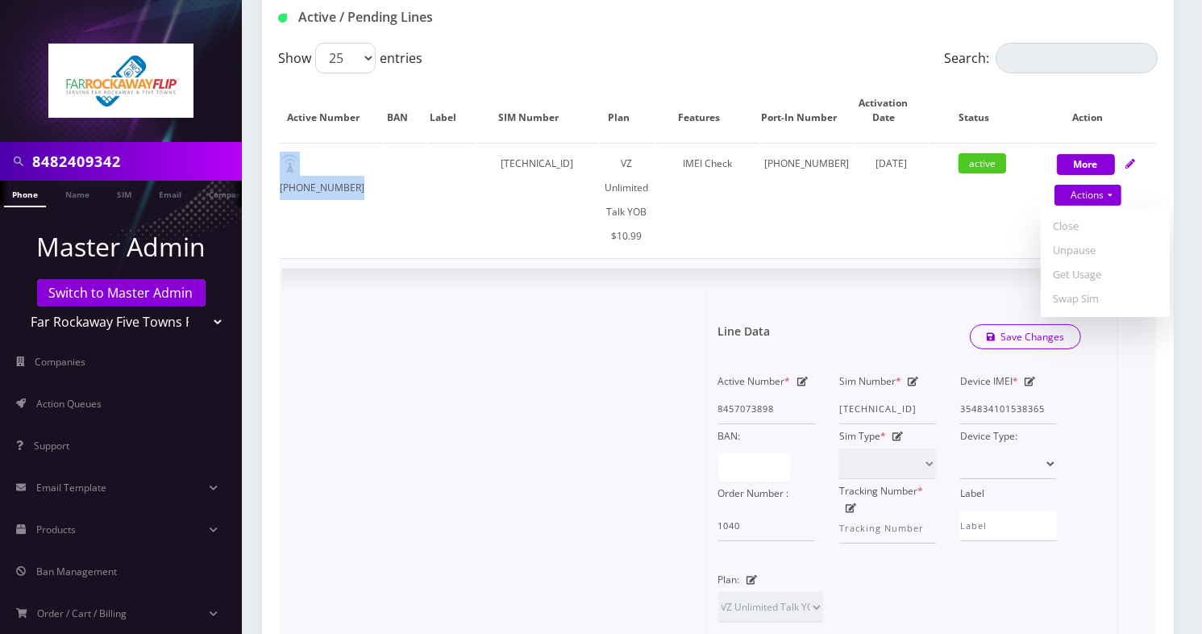
click at [805, 377] on icon at bounding box center [802, 382] width 11 height 10
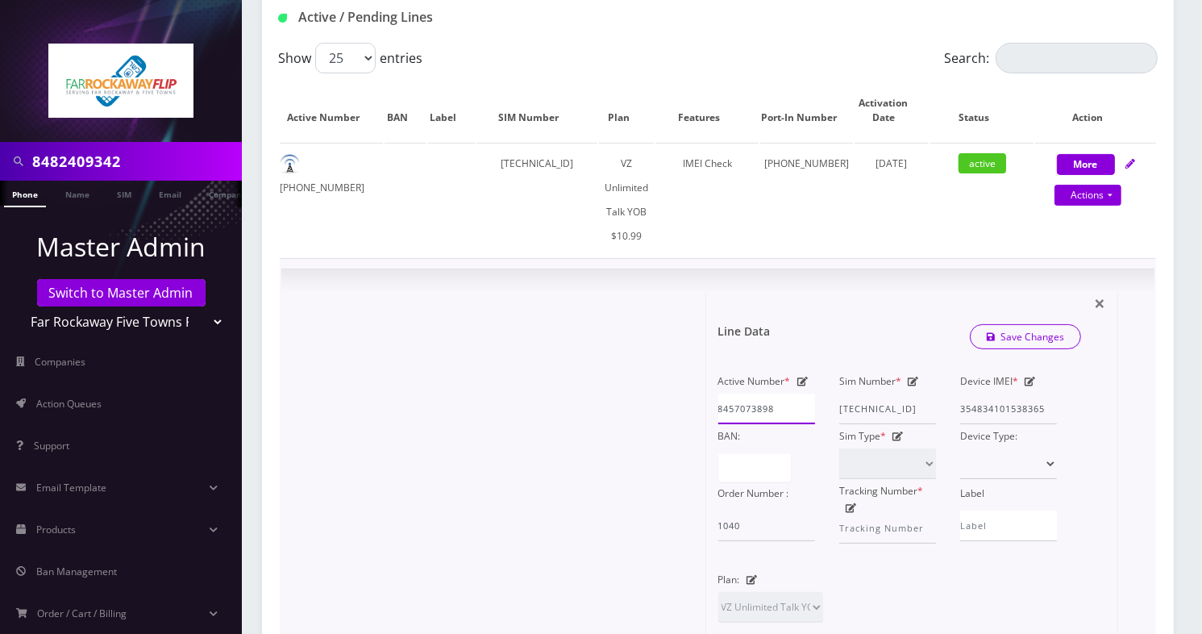
click at [767, 394] on input "8457073898" at bounding box center [766, 409] width 97 height 31
click at [769, 394] on input "8457073898" at bounding box center [766, 409] width 97 height 31
paste input "9294379463"
type input "9294379463"
click at [1024, 324] on link "Save Changes" at bounding box center [1026, 336] width 112 height 25
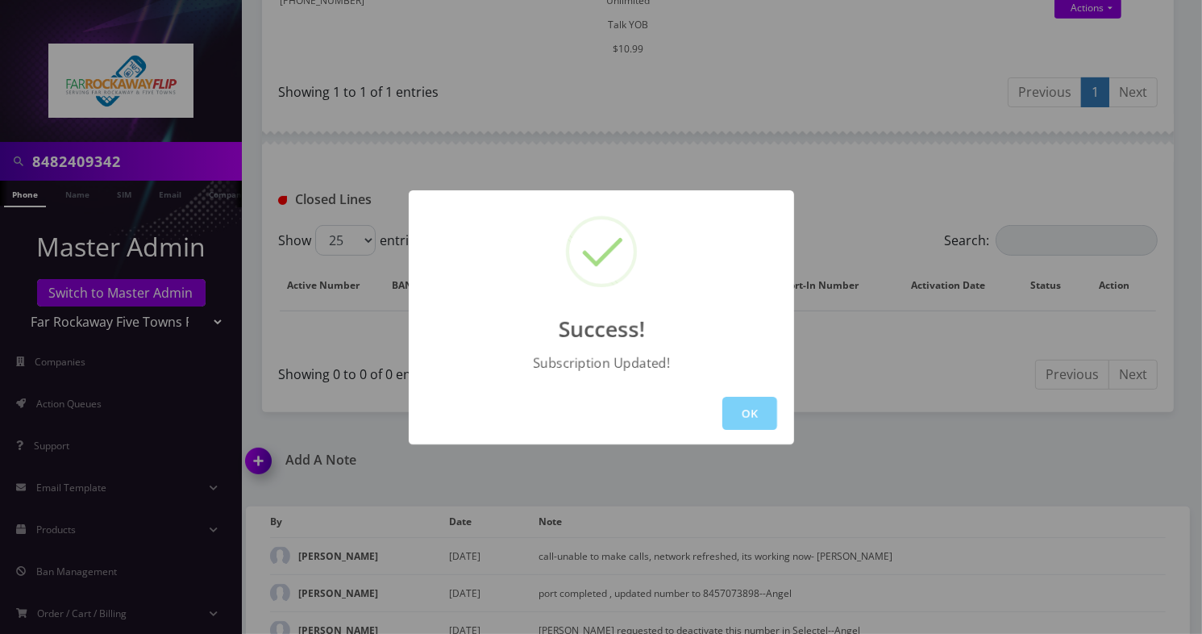
scroll to position [537, 0]
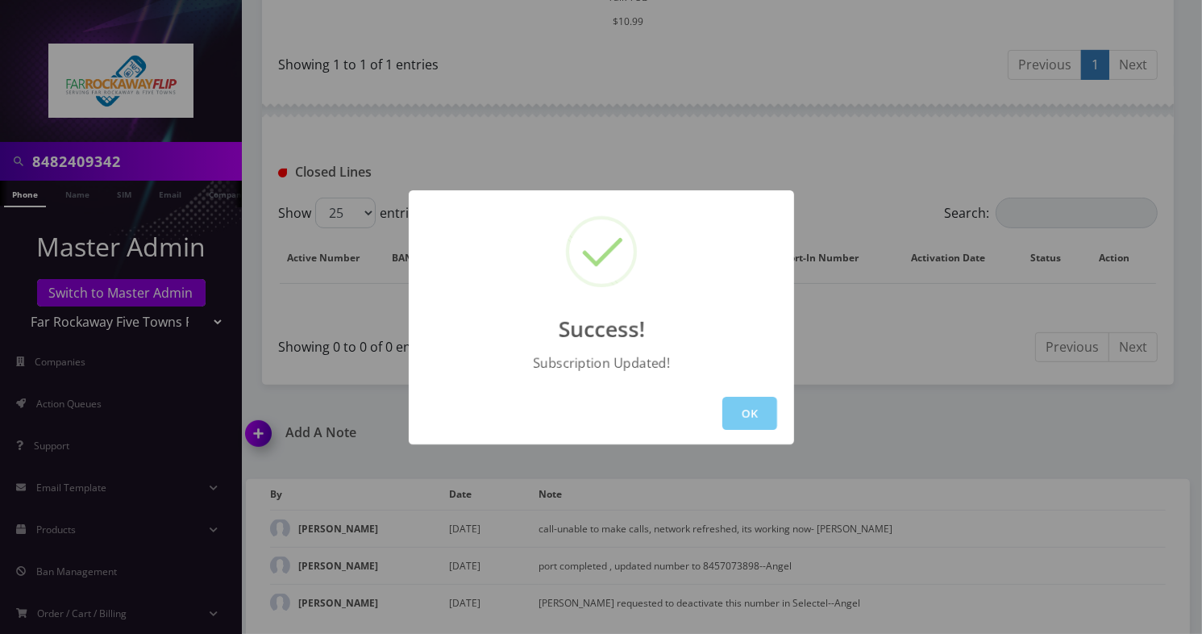
click at [770, 410] on button "OK" at bounding box center [749, 413] width 55 height 33
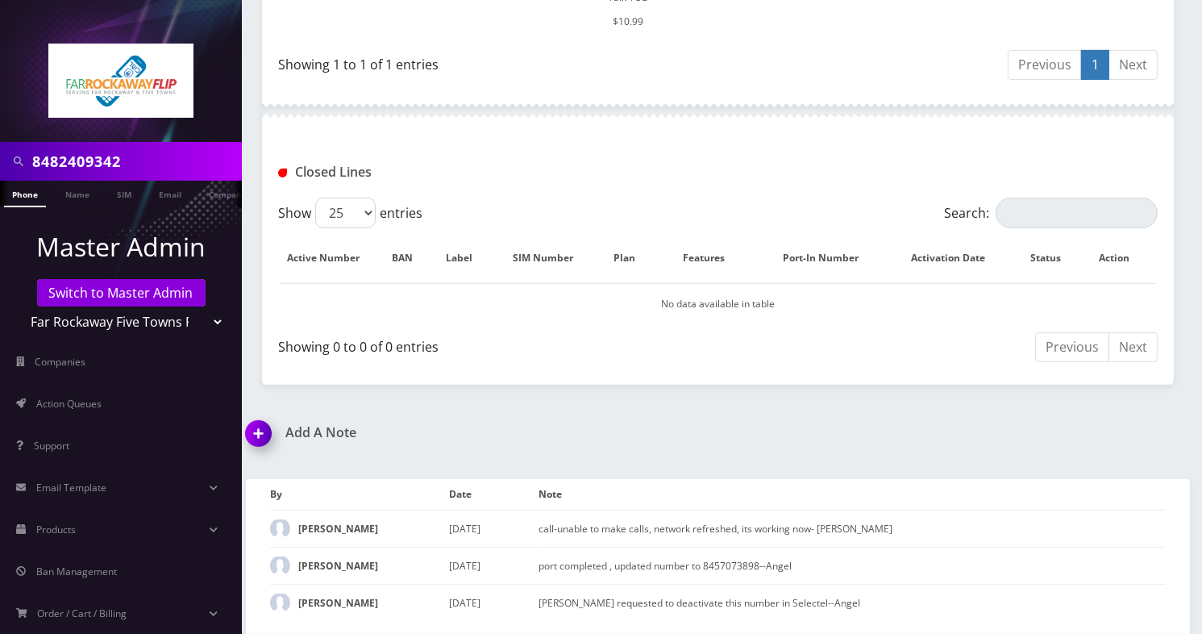
click at [262, 437] on img at bounding box center [262, 439] width 48 height 48
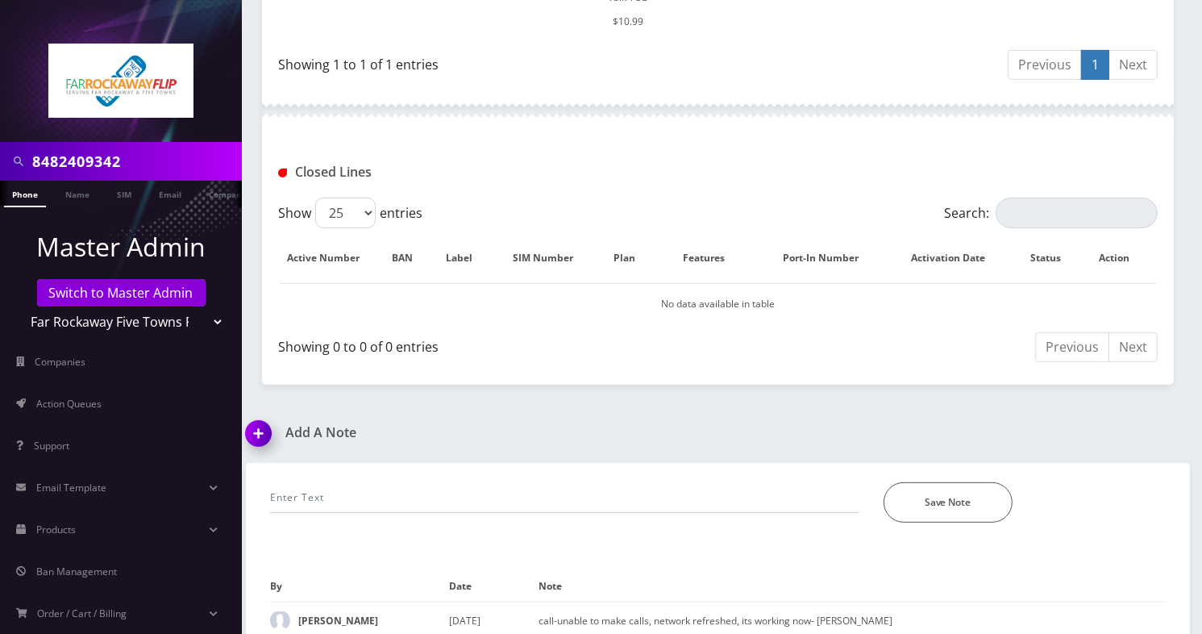
scroll to position [685, 0]
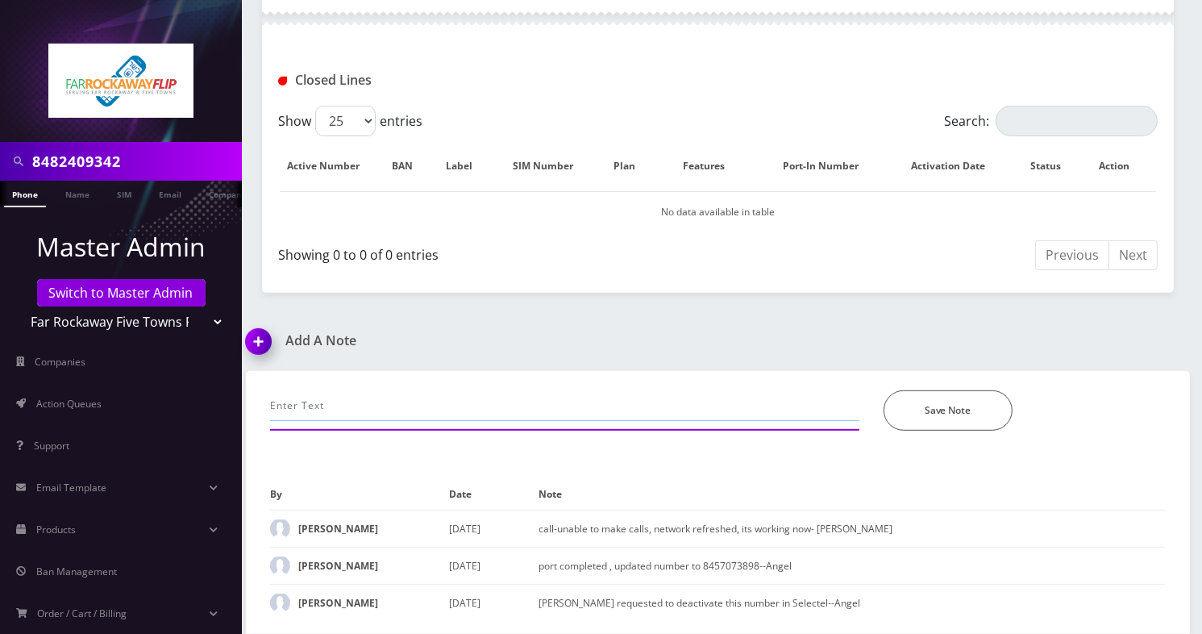
click at [396, 390] on input "text" at bounding box center [564, 405] width 589 height 31
drag, startPoint x: 592, startPoint y: 344, endPoint x: 609, endPoint y: 344, distance: 16.9
click at [592, 390] on input "Tzvi requested to update number to the original new number generated yesterday …" at bounding box center [564, 405] width 589 height 31
paste input "9294379463"
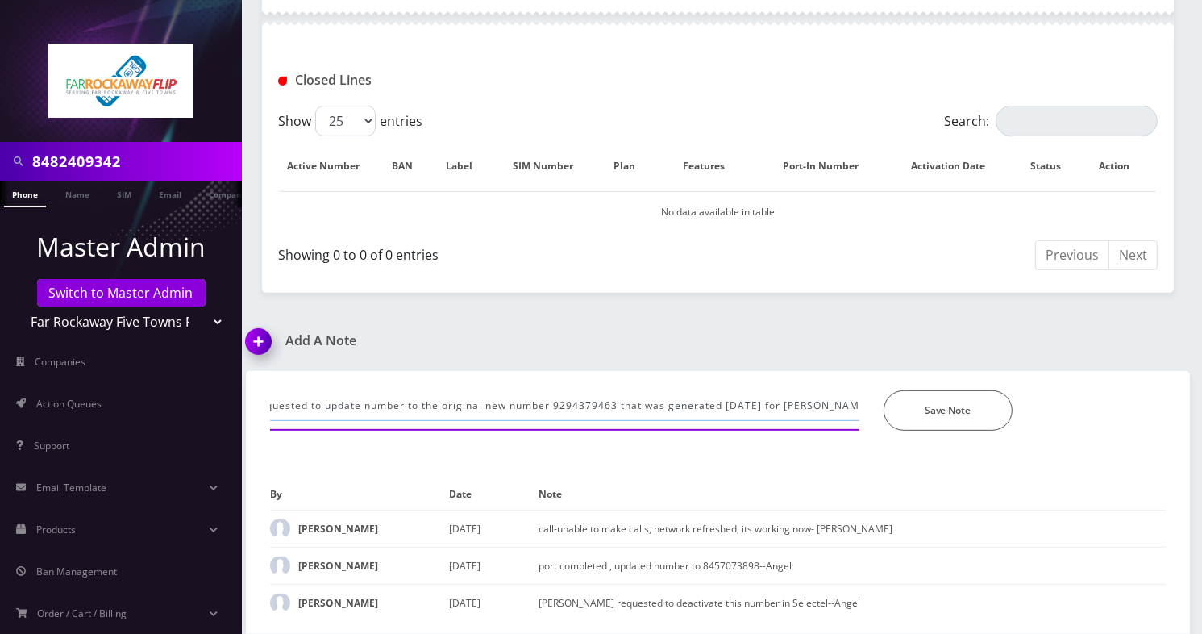
click at [693, 390] on input "Tzvi requested to update number to the original new number 9294379463 that was …" at bounding box center [564, 405] width 589 height 31
type input "Tzvi requested to update number to the original new number 9294379463 that was …"
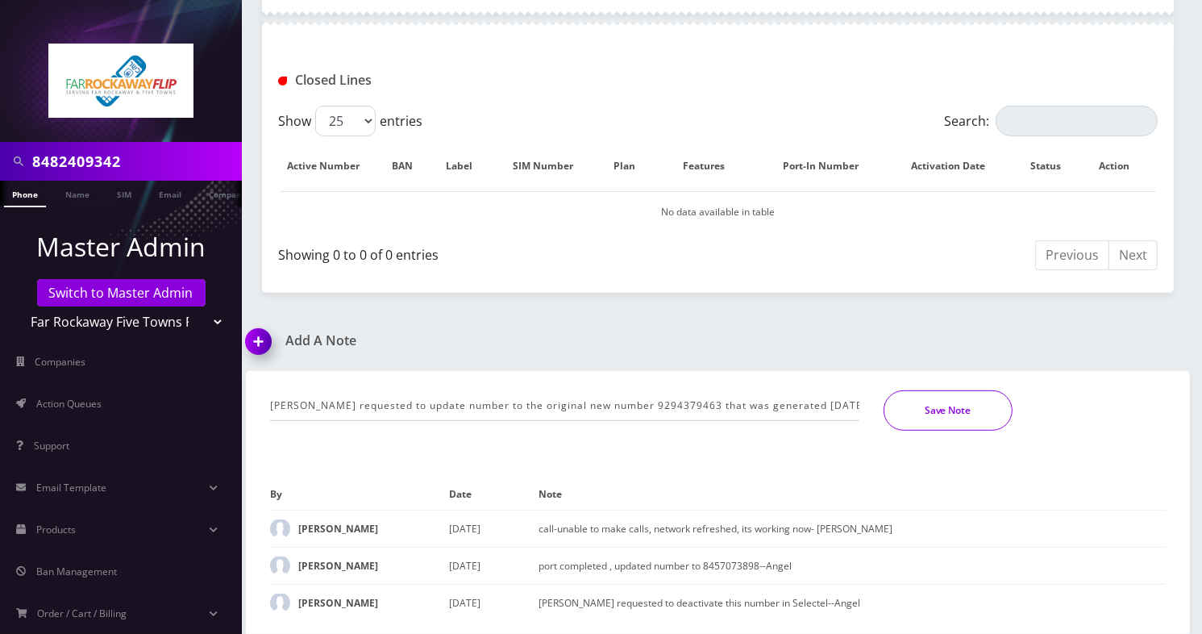
click at [972, 390] on button "Save Note" at bounding box center [948, 410] width 129 height 40
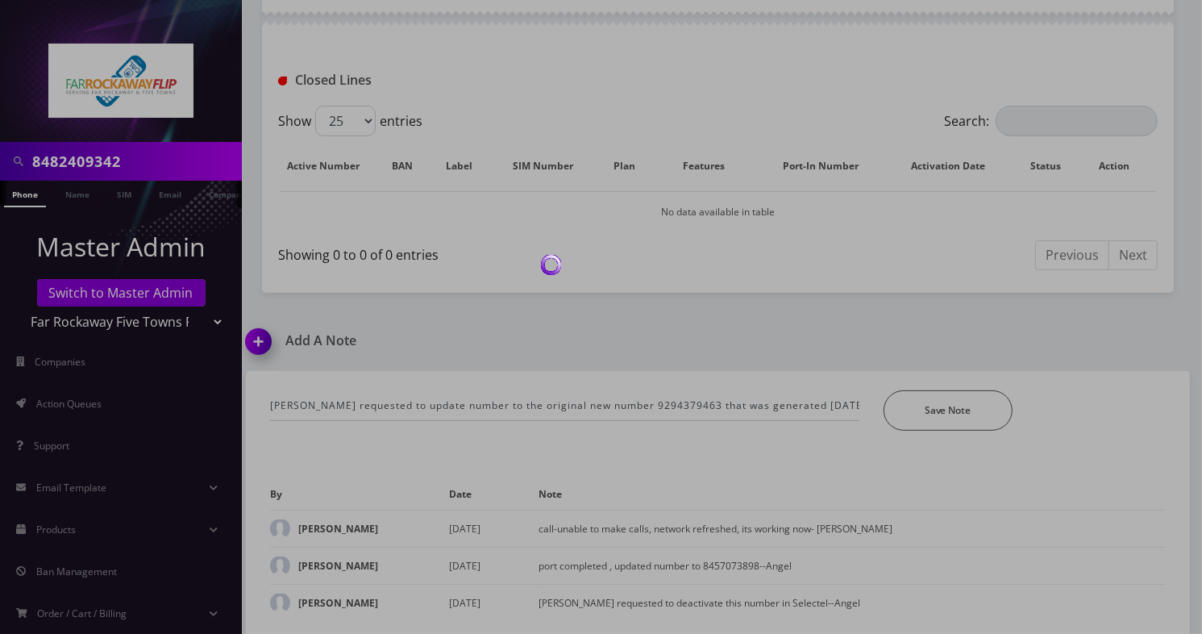
scroll to position [650, 0]
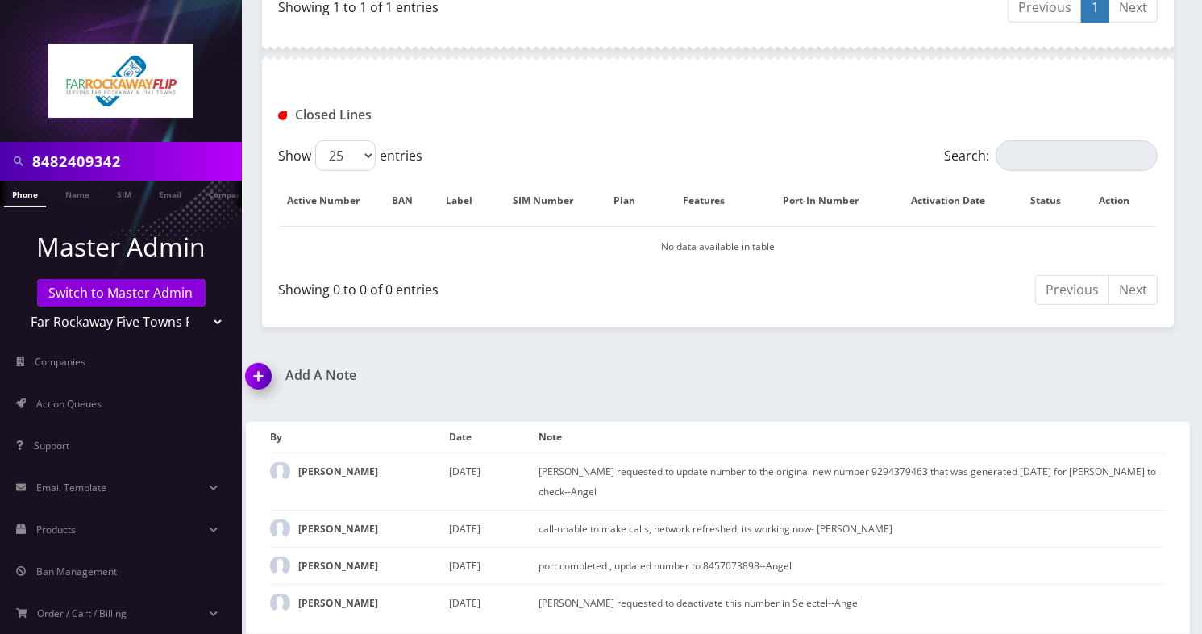
click at [507, 107] on h1 "Closed Lines" at bounding box center [416, 114] width 277 height 15
click at [75, 166] on input "8482409342" at bounding box center [135, 161] width 206 height 31
paste input "[PERSON_NAME] [PERSON_NAME]"
type input "[PERSON_NAME] [PERSON_NAME]"
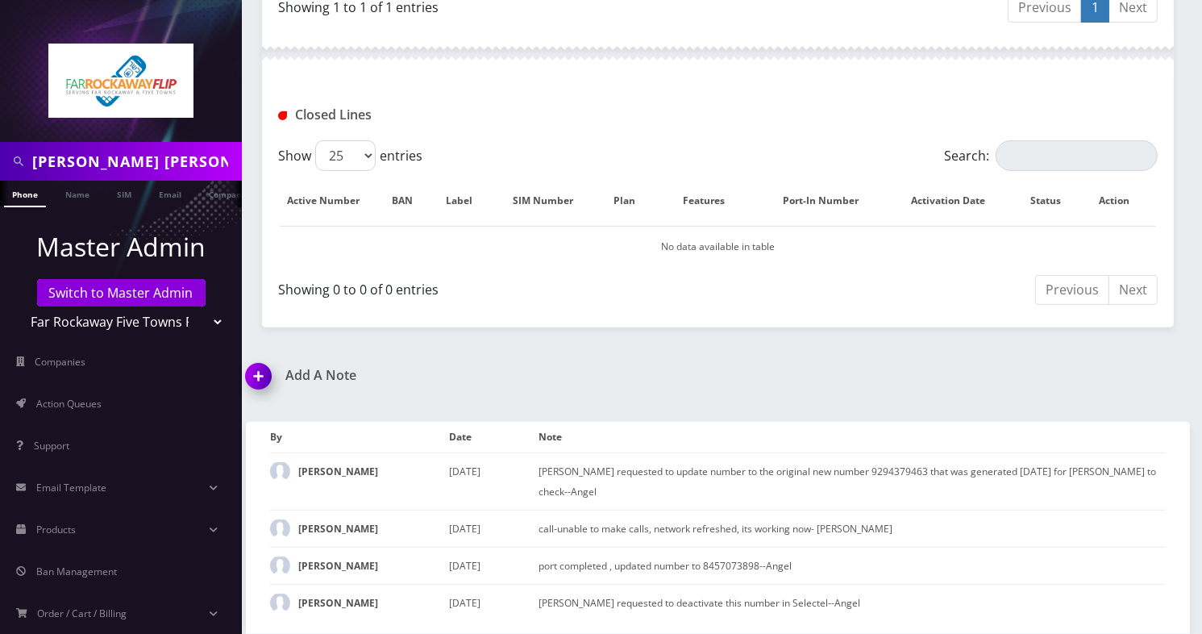
click at [23, 188] on link "Phone" at bounding box center [25, 194] width 42 height 27
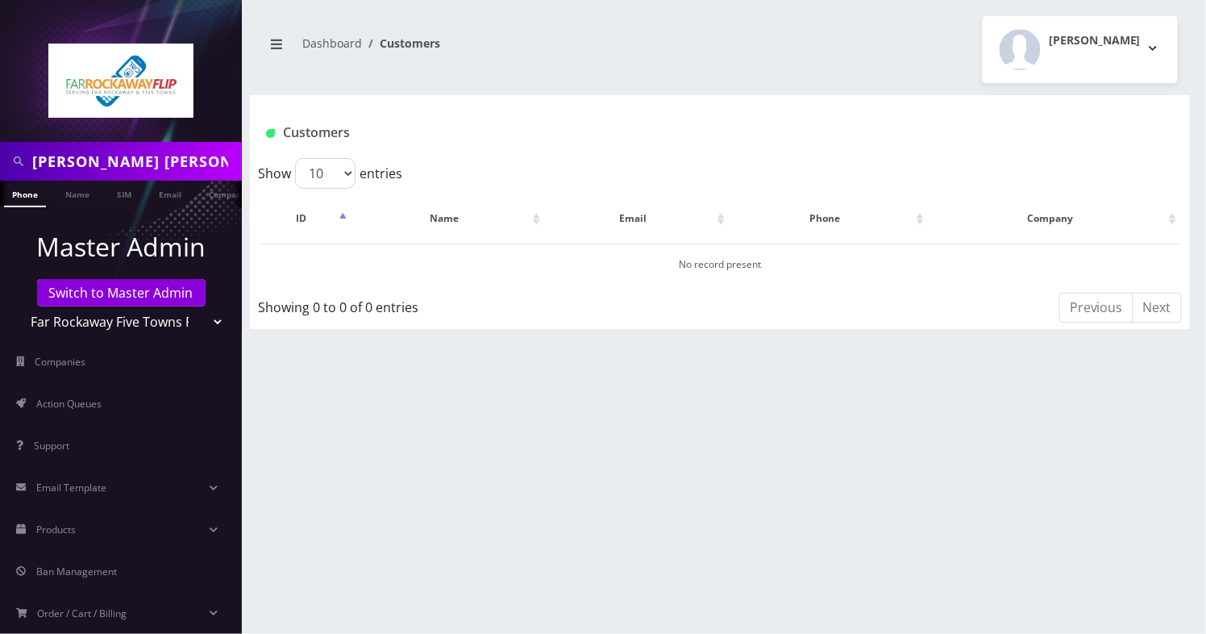
click at [70, 188] on link "Name" at bounding box center [77, 193] width 40 height 25
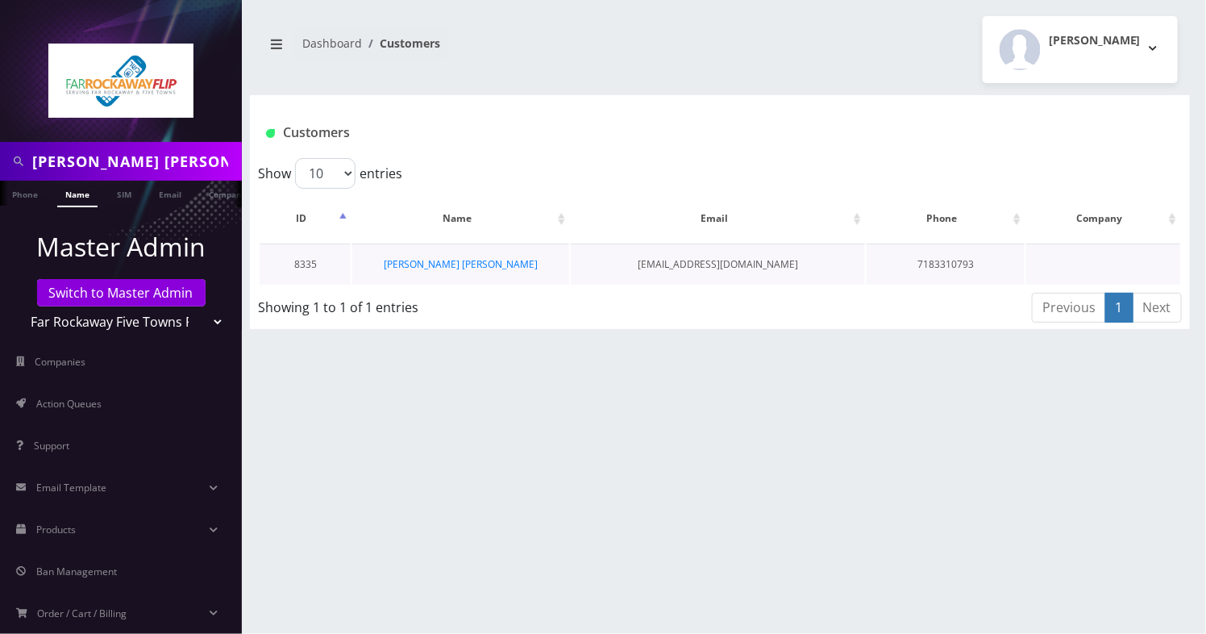
click at [452, 252] on td "[PERSON_NAME] [PERSON_NAME]" at bounding box center [460, 264] width 217 height 41
click at [456, 259] on link "[PERSON_NAME] [PERSON_NAME]" at bounding box center [461, 264] width 154 height 14
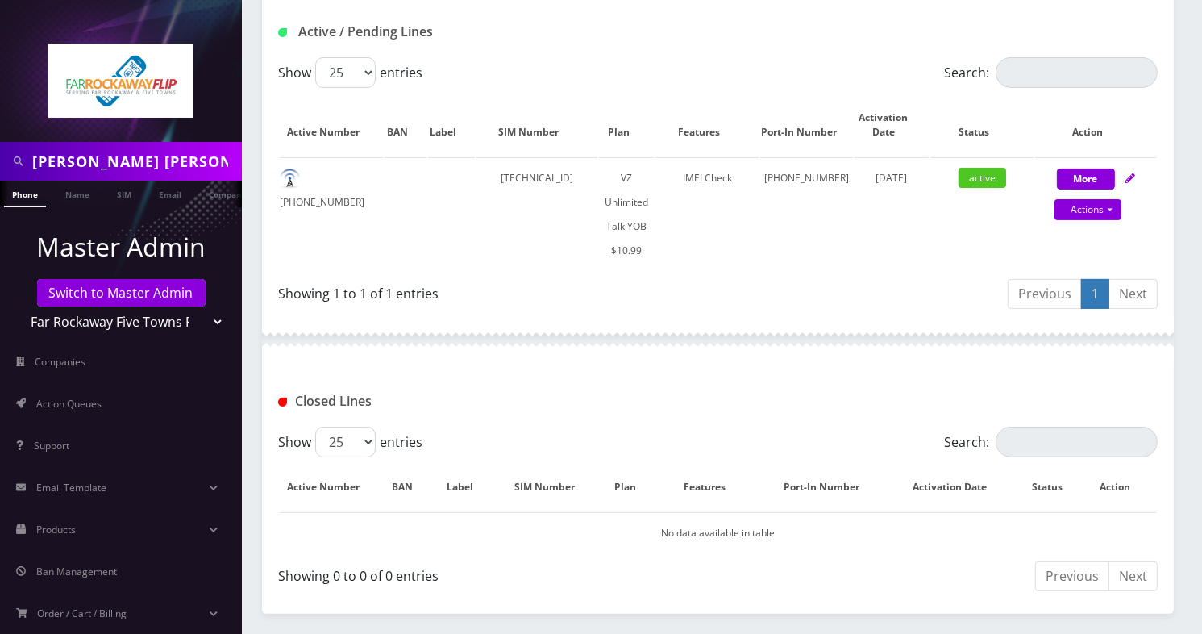
scroll to position [323, 0]
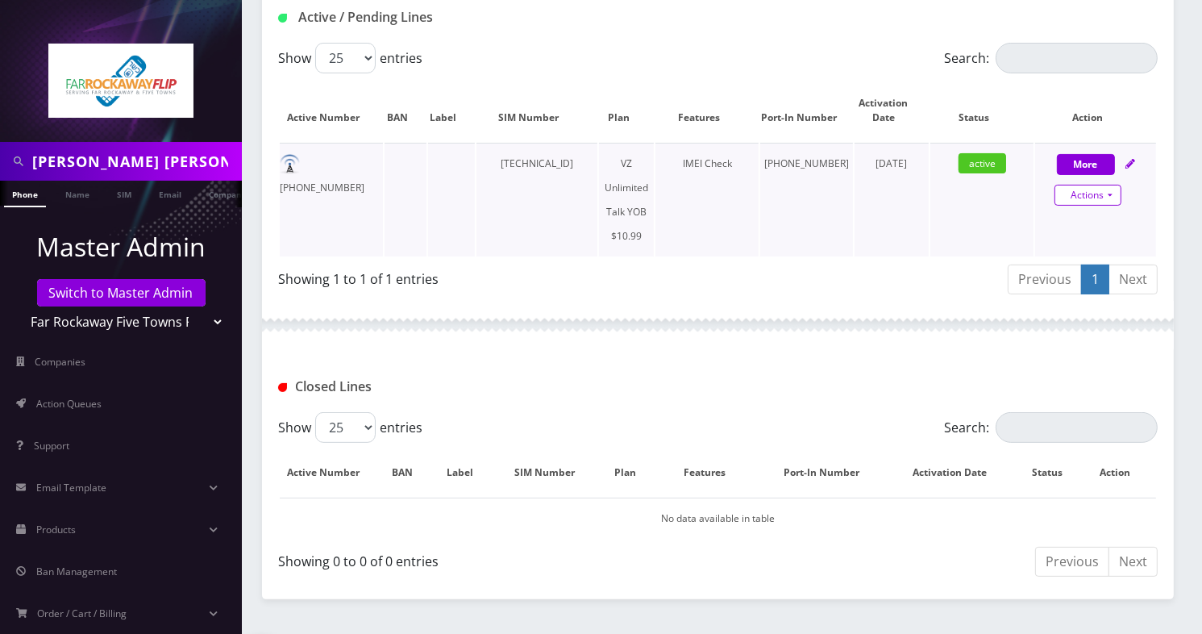
click at [1114, 197] on link "Actions" at bounding box center [1088, 195] width 67 height 21
select select "464"
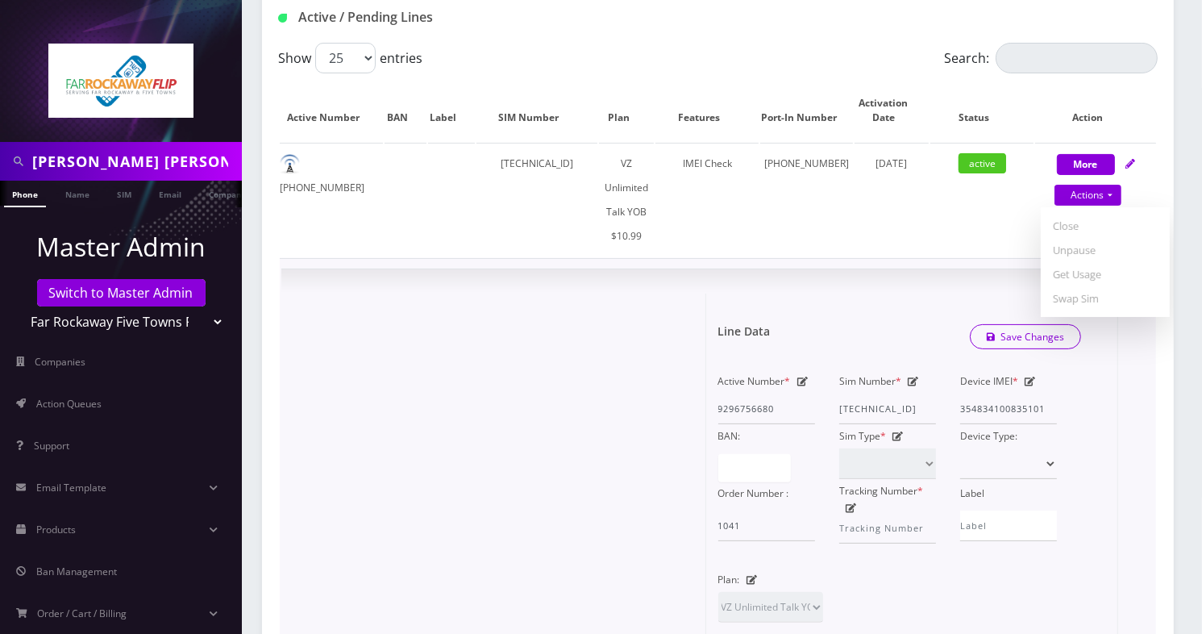
click at [802, 377] on icon at bounding box center [802, 382] width 11 height 10
click at [756, 394] on input "9296756680" at bounding box center [766, 409] width 97 height 31
paste input "-486-48"
drag, startPoint x: 789, startPoint y: 387, endPoint x: 776, endPoint y: 387, distance: 13.7
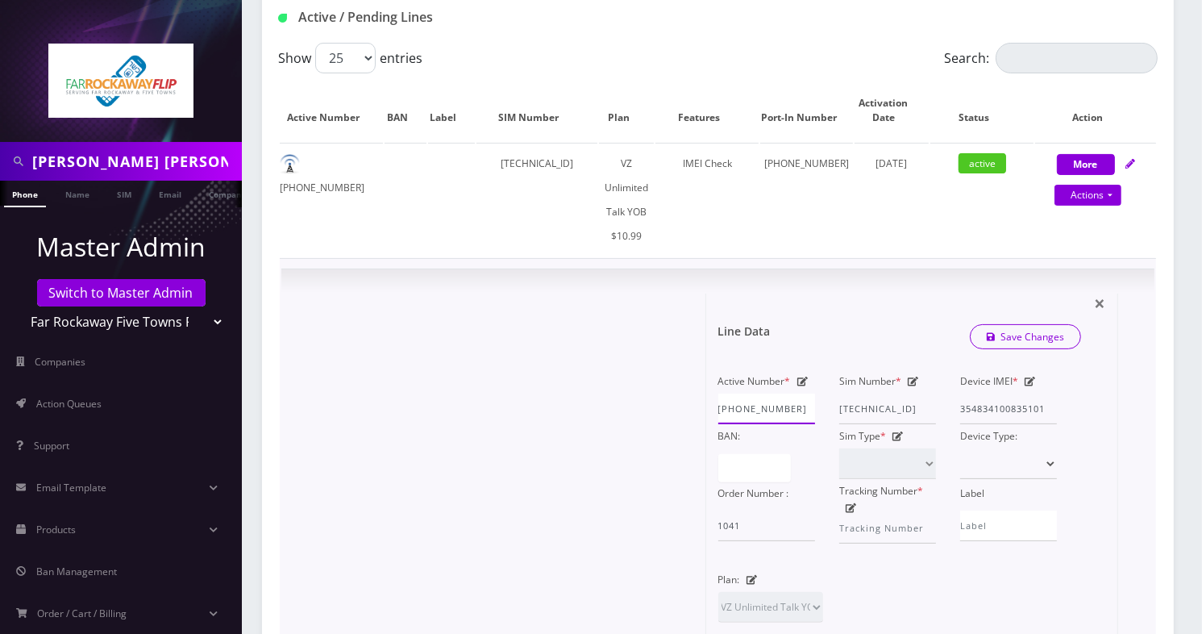
click at [789, 394] on input "929-486-48" at bounding box center [766, 409] width 97 height 31
click at [763, 394] on input "929-486-48" at bounding box center [766, 409] width 97 height 31
click at [740, 394] on input "929-48648" at bounding box center [766, 409] width 97 height 31
click at [785, 394] on input "92948648" at bounding box center [766, 409] width 97 height 31
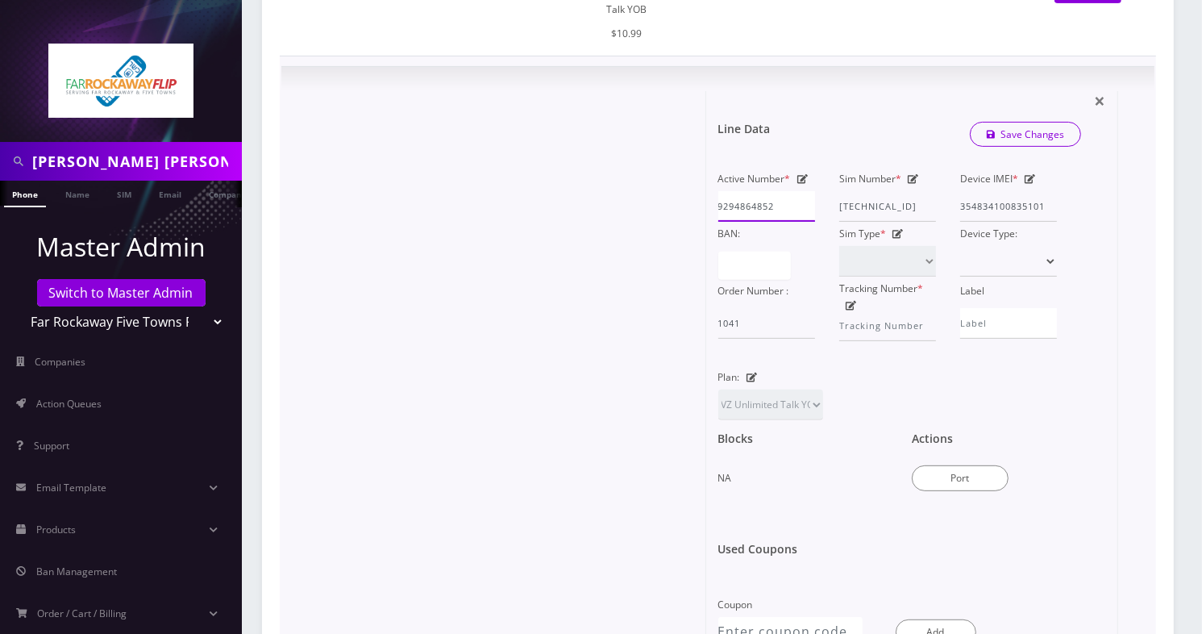
scroll to position [383, 0]
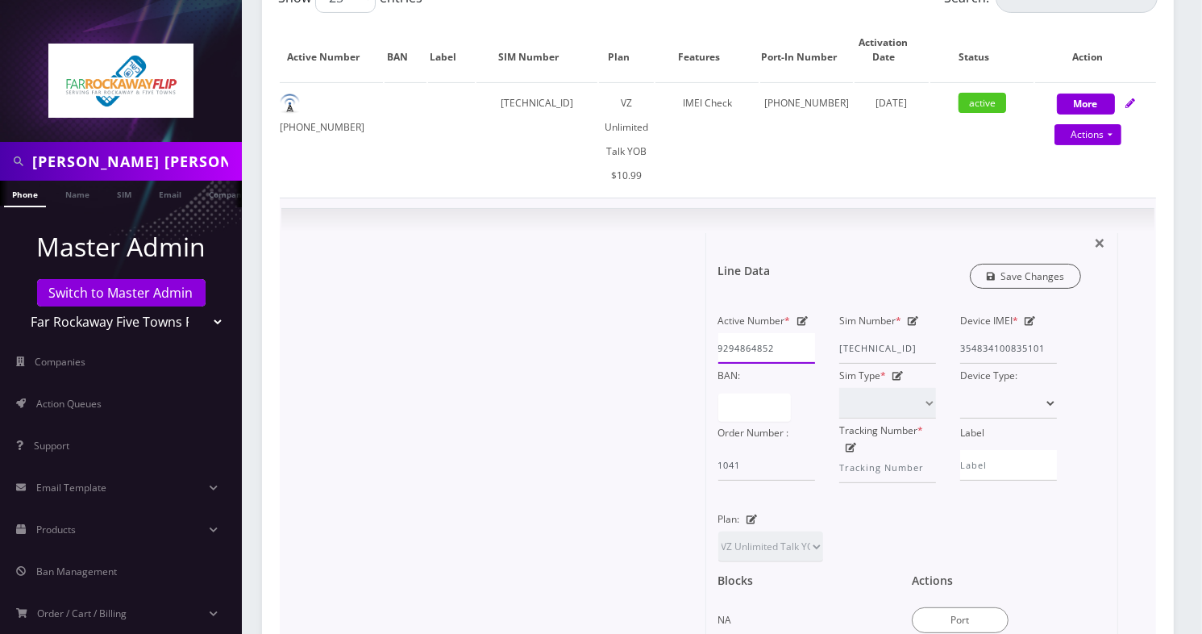
type input "9294864852"
click at [1038, 264] on link "Save Changes" at bounding box center [1026, 276] width 112 height 25
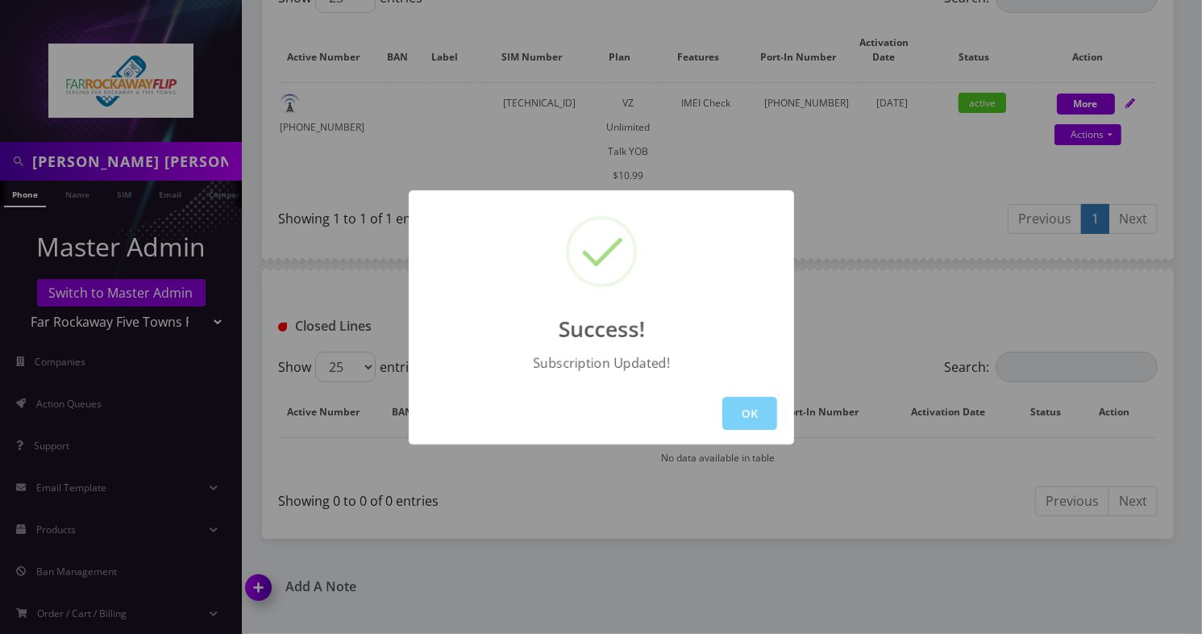
click at [624, 550] on div "Success! Subscription Updated! OK" at bounding box center [601, 317] width 1202 height 634
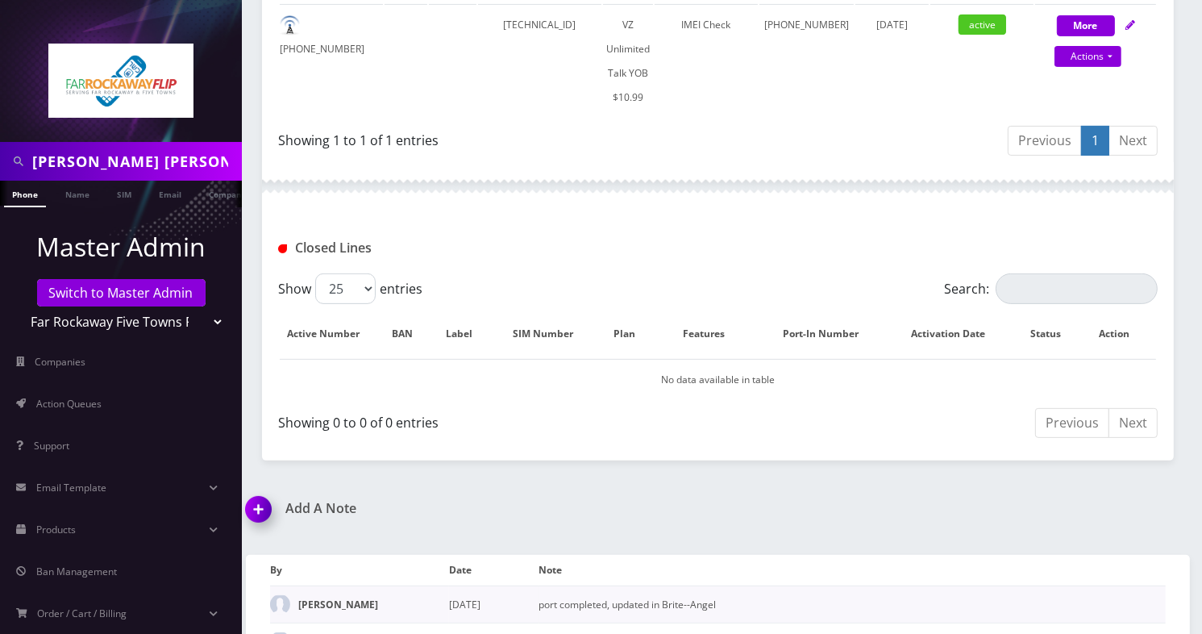
scroll to position [535, 0]
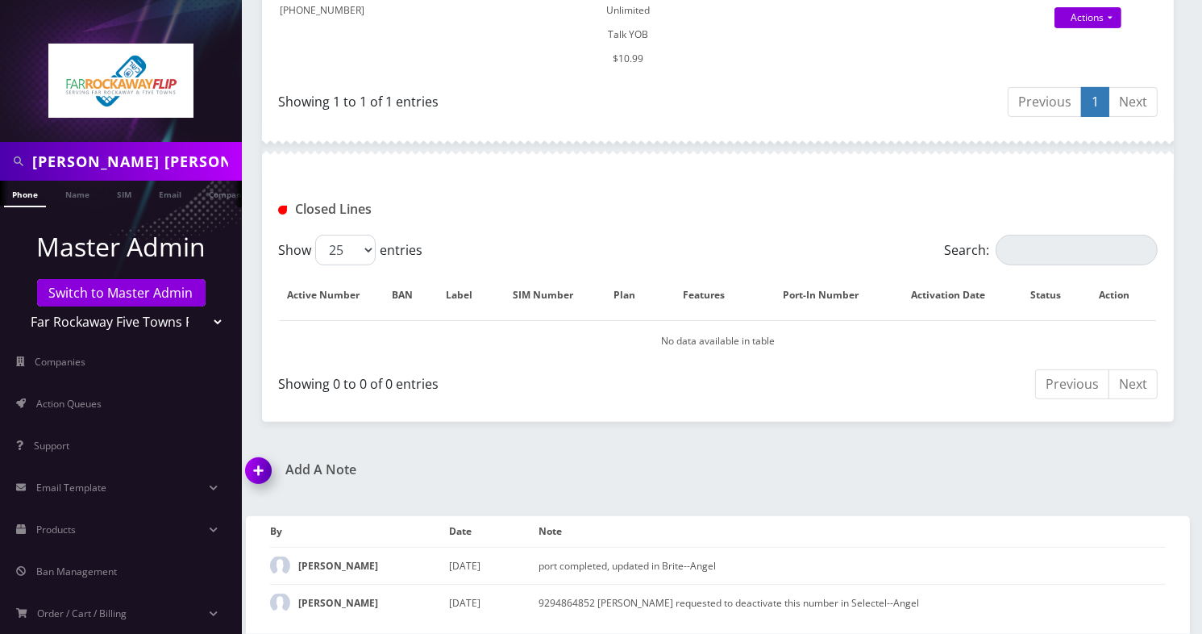
click at [265, 452] on img at bounding box center [262, 476] width 48 height 48
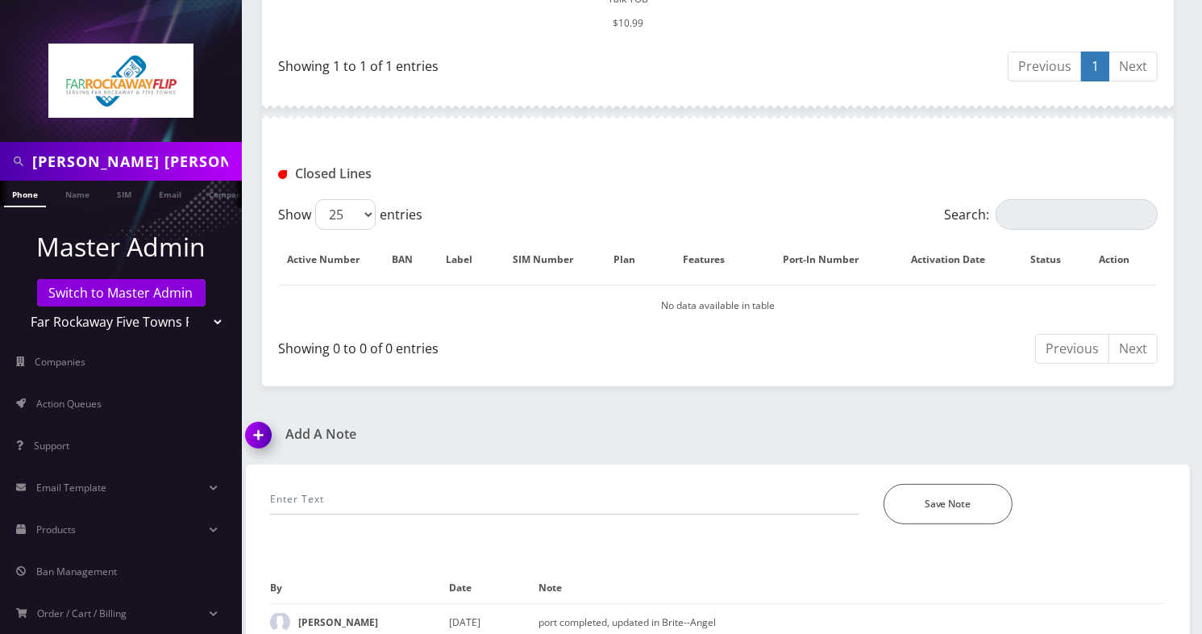
scroll to position [627, 0]
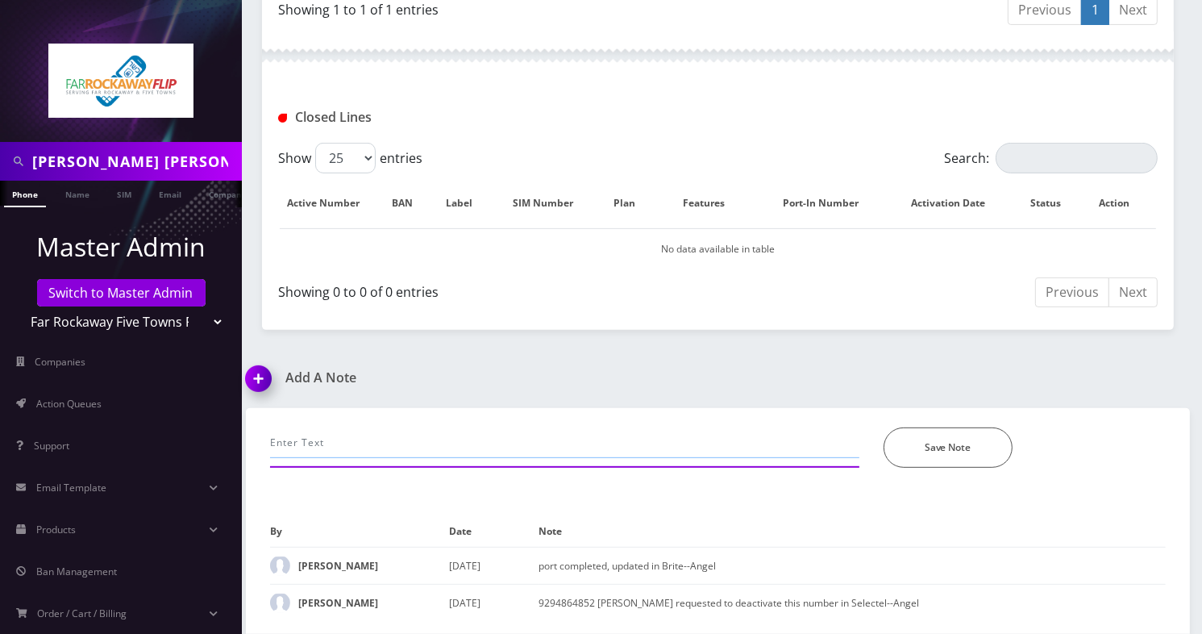
click at [397, 427] on input "text" at bounding box center [564, 442] width 589 height 31
paste input "Tzvi requested to update number to the original new number 9294379463 that was …"
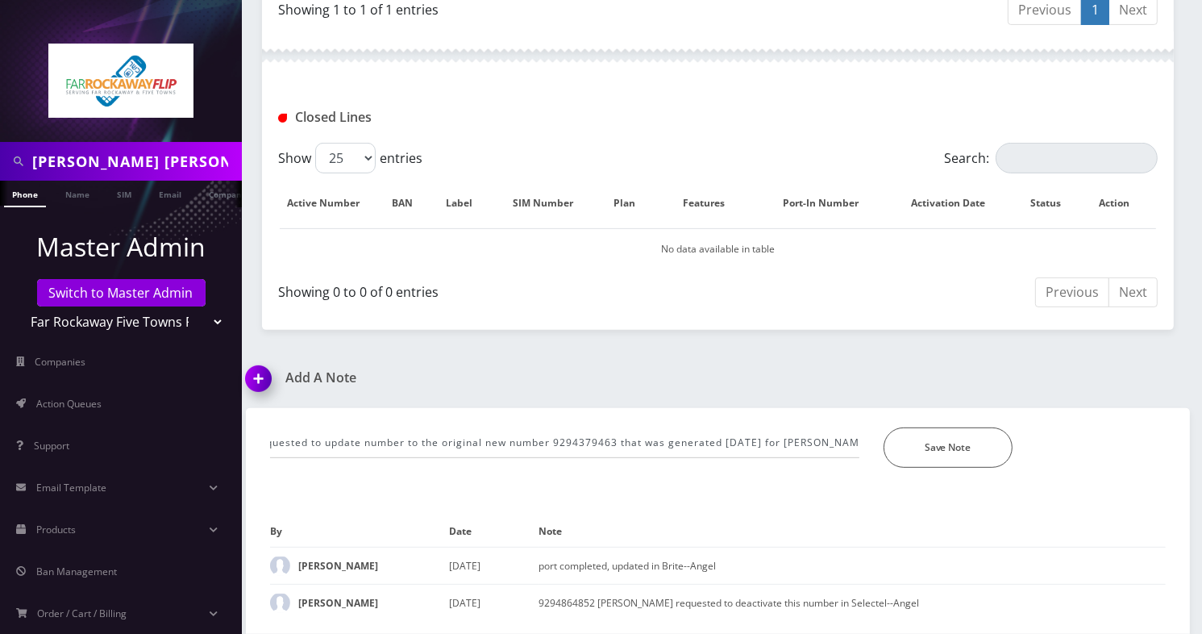
scroll to position [0, 0]
click at [620, 427] on input "Tzvi requested to update number to the original new number 9294379463 that was …" at bounding box center [564, 442] width 589 height 31
paste input "929-486-4852"
click at [755, 427] on input "Tzvi requested to update number to the original new number 929-486-4852 that wa…" at bounding box center [564, 442] width 589 height 31
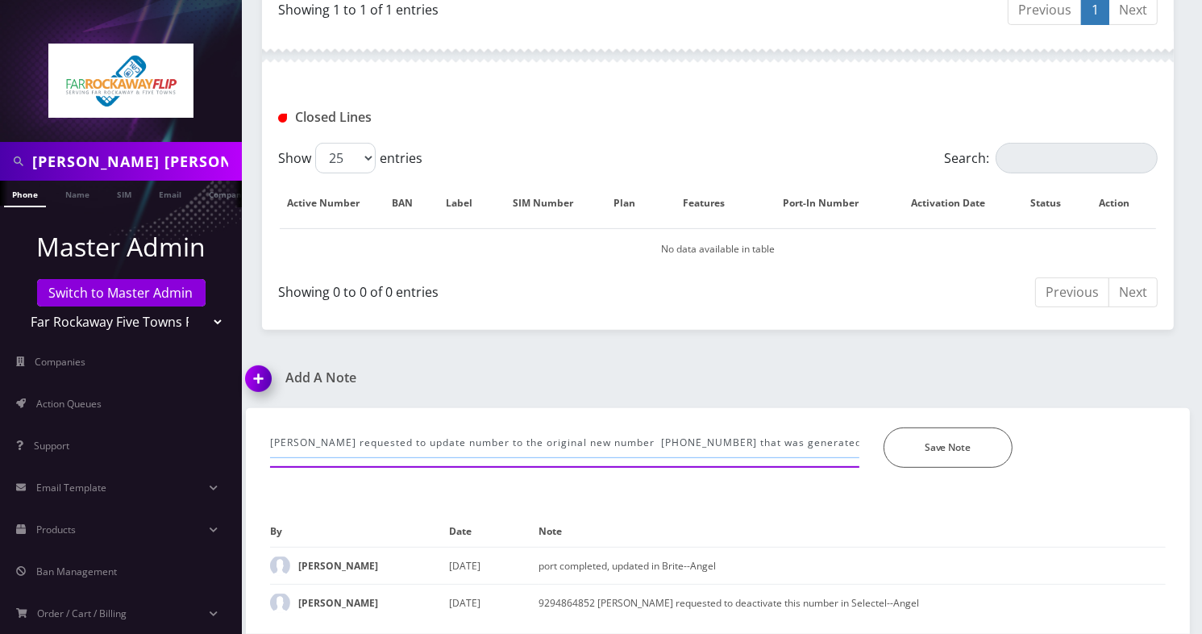
scroll to position [0, 116]
click at [828, 427] on input "Tzvi requested to update number to the original new number 929-486-4852 that wa…" at bounding box center [564, 442] width 589 height 31
click at [827, 427] on input "Tzvi requested to update number to the original new number 929-486-4852 that wa…" at bounding box center [564, 442] width 589 height 31
click at [821, 427] on input "Tzvi requested to update number to the original new number 929-486-4852 that wa…" at bounding box center [564, 442] width 589 height 31
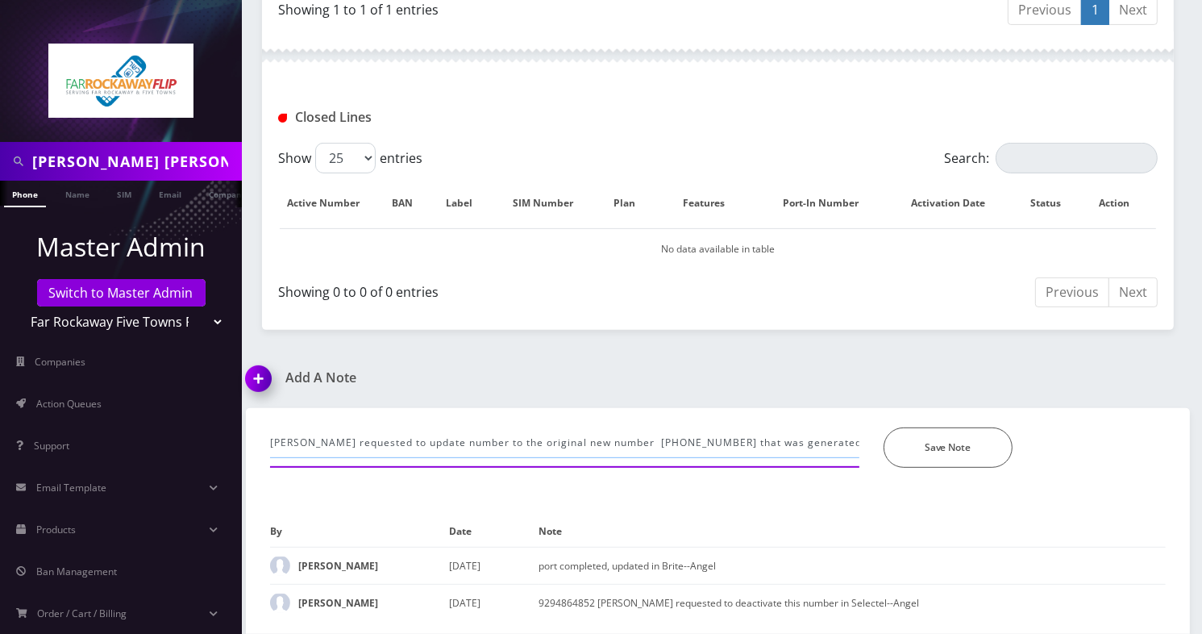
scroll to position [0, 209]
click at [817, 427] on input "Tzvi requested to update number to the original new number 929-486-4852 that wa…" at bounding box center [564, 442] width 589 height 31
paste input "929-675-6680"
type input "Tzvi requested to update number to the original new number 929-486-4852 that wa…"
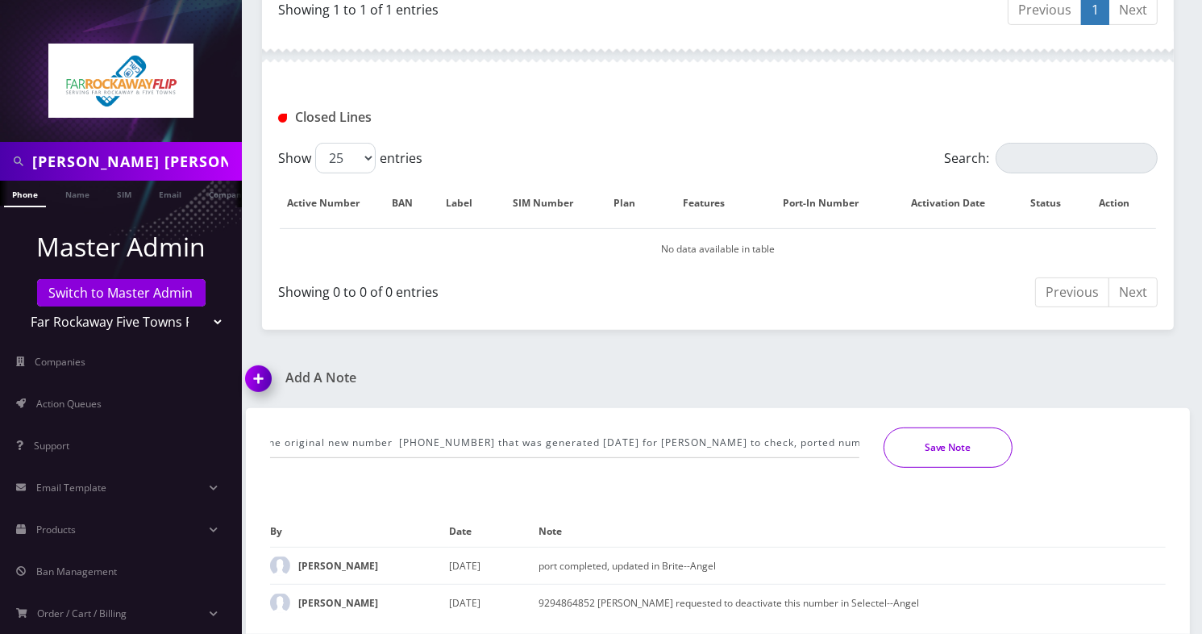
click at [935, 427] on button "Save Note" at bounding box center [948, 447] width 129 height 40
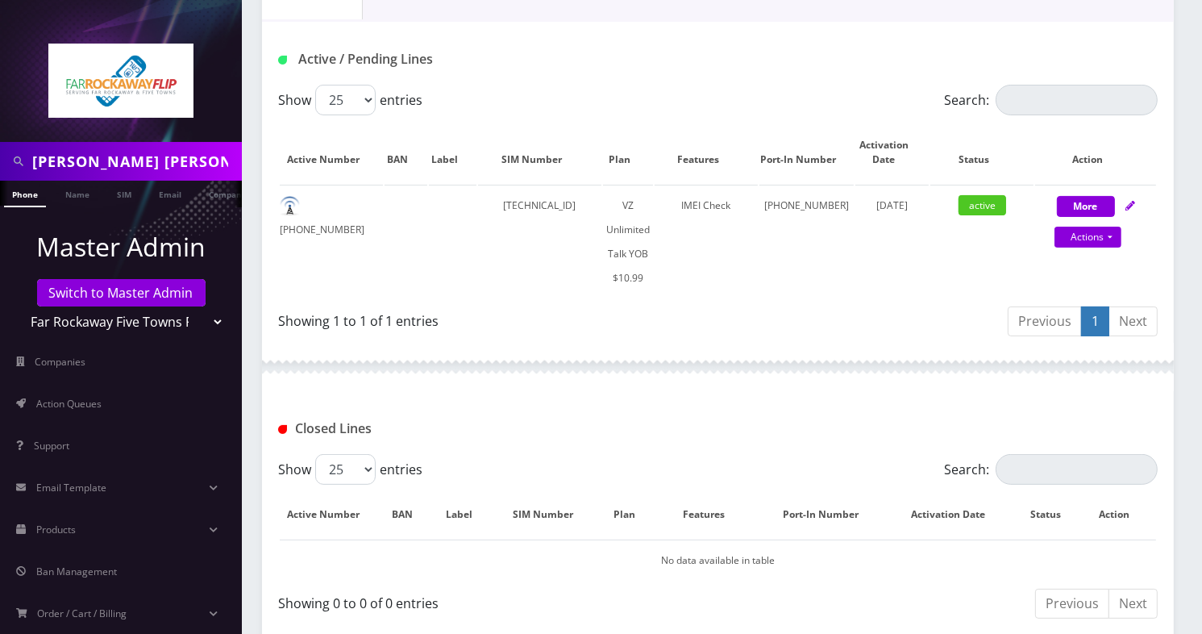
scroll to position [0, 0]
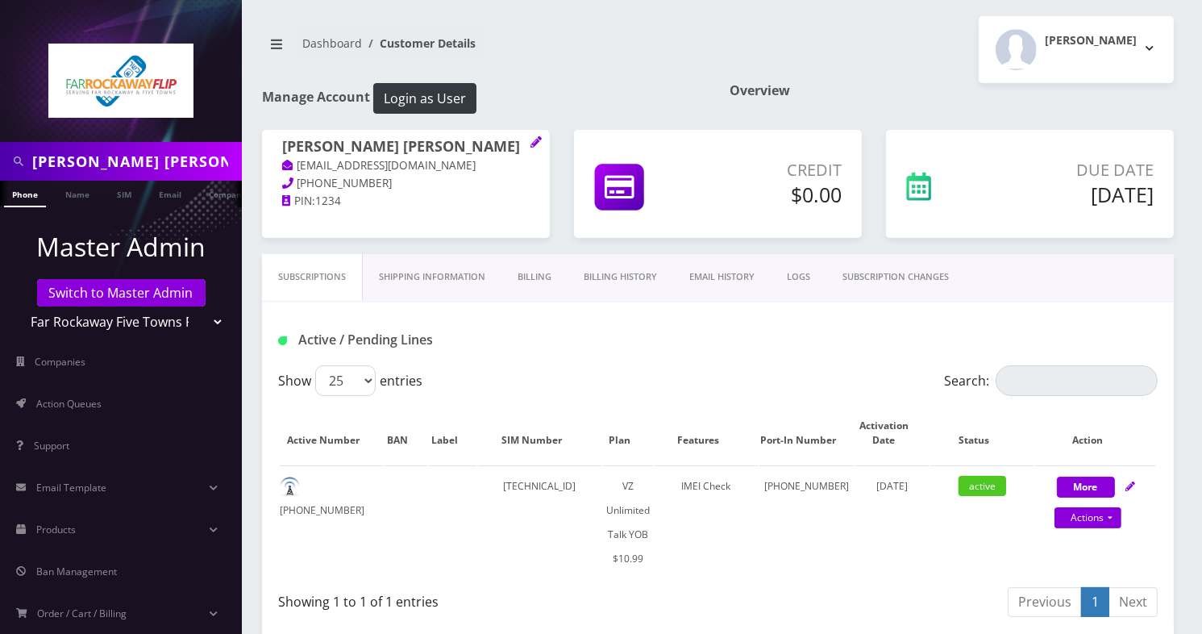
click at [854, 60] on div "Tzvi Lieberman Logout" at bounding box center [952, 49] width 468 height 67
click at [87, 436] on link "Support" at bounding box center [121, 446] width 242 height 34
click at [98, 399] on span "Action Queues" at bounding box center [68, 404] width 65 height 14
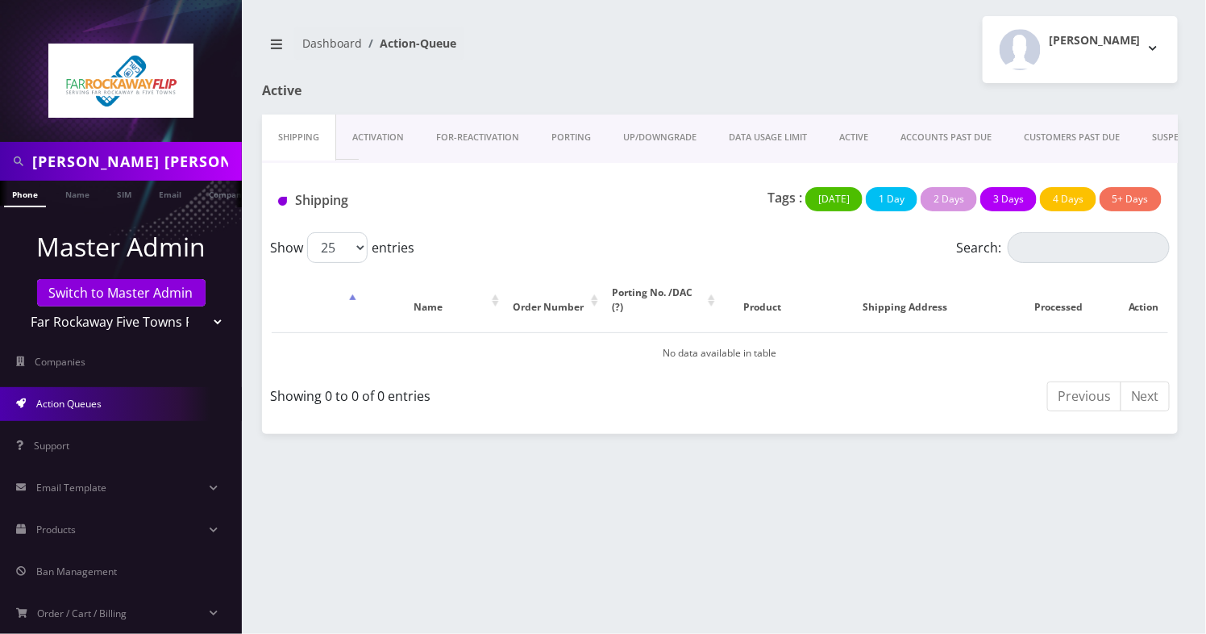
click at [582, 137] on link "PORTING" at bounding box center [571, 138] width 72 height 46
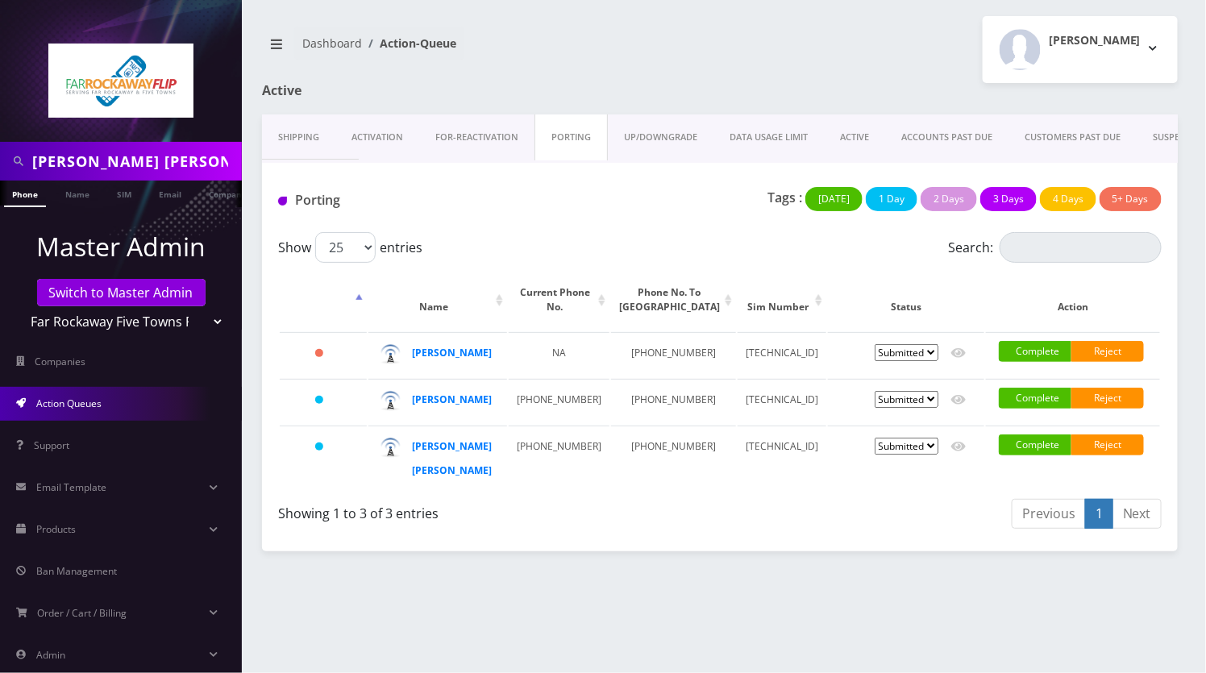
click at [113, 164] on input "[PERSON_NAME] [PERSON_NAME]" at bounding box center [135, 161] width 206 height 31
click at [117, 301] on link "Switch to Master Admin" at bounding box center [121, 292] width 169 height 27
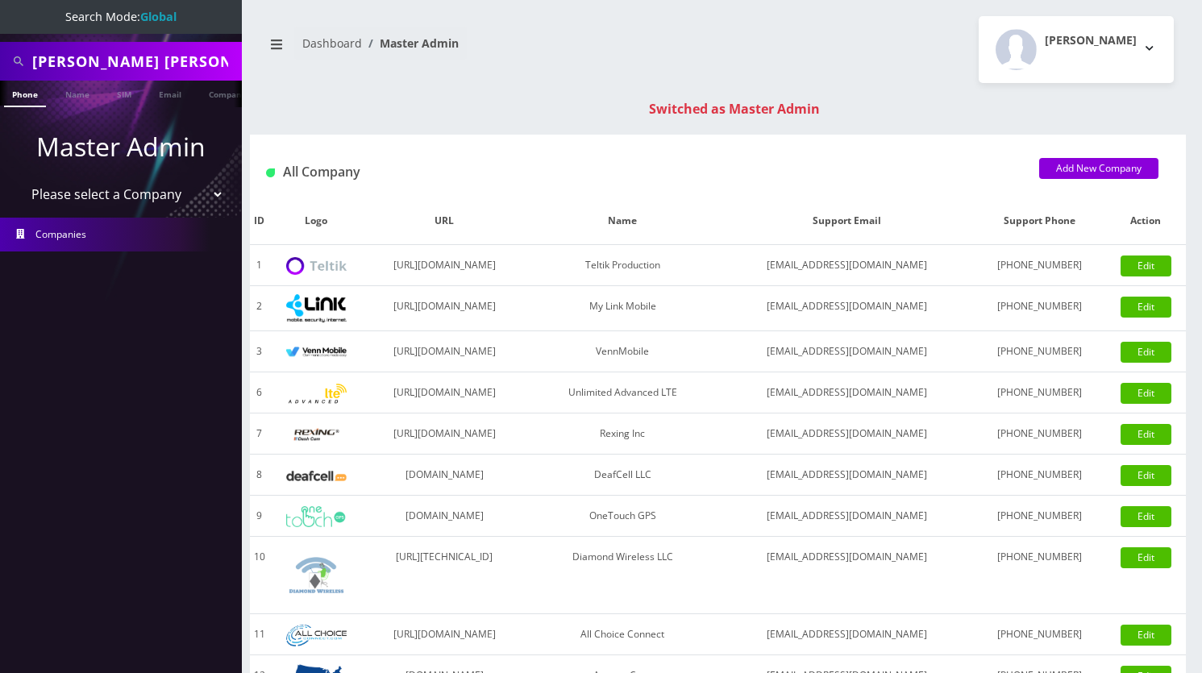
click at [85, 59] on input "[PERSON_NAME] [PERSON_NAME]" at bounding box center [135, 61] width 206 height 31
drag, startPoint x: 0, startPoint y: 0, endPoint x: 85, endPoint y: 59, distance: 103.1
click at [85, 59] on input "[PERSON_NAME] [PERSON_NAME]" at bounding box center [135, 61] width 206 height 31
click at [85, 59] on input "chaya henny izaak" at bounding box center [135, 61] width 206 height 31
type input "[PERSON_NAME]"
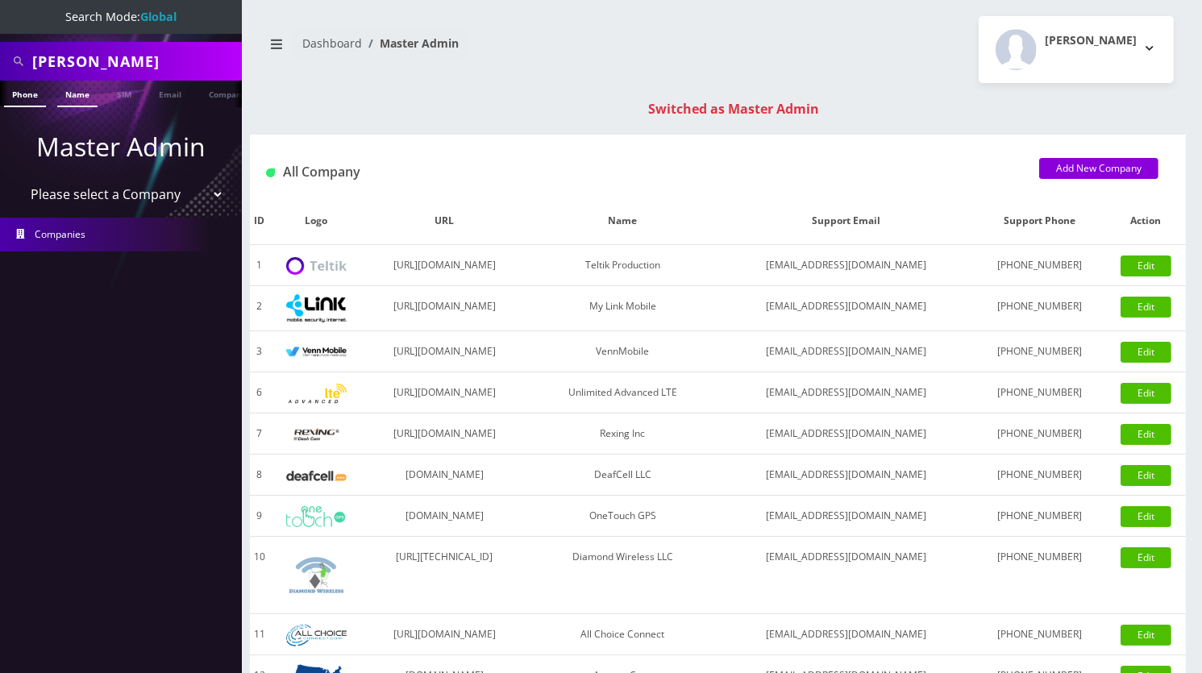
click at [70, 87] on link "Name" at bounding box center [77, 94] width 40 height 27
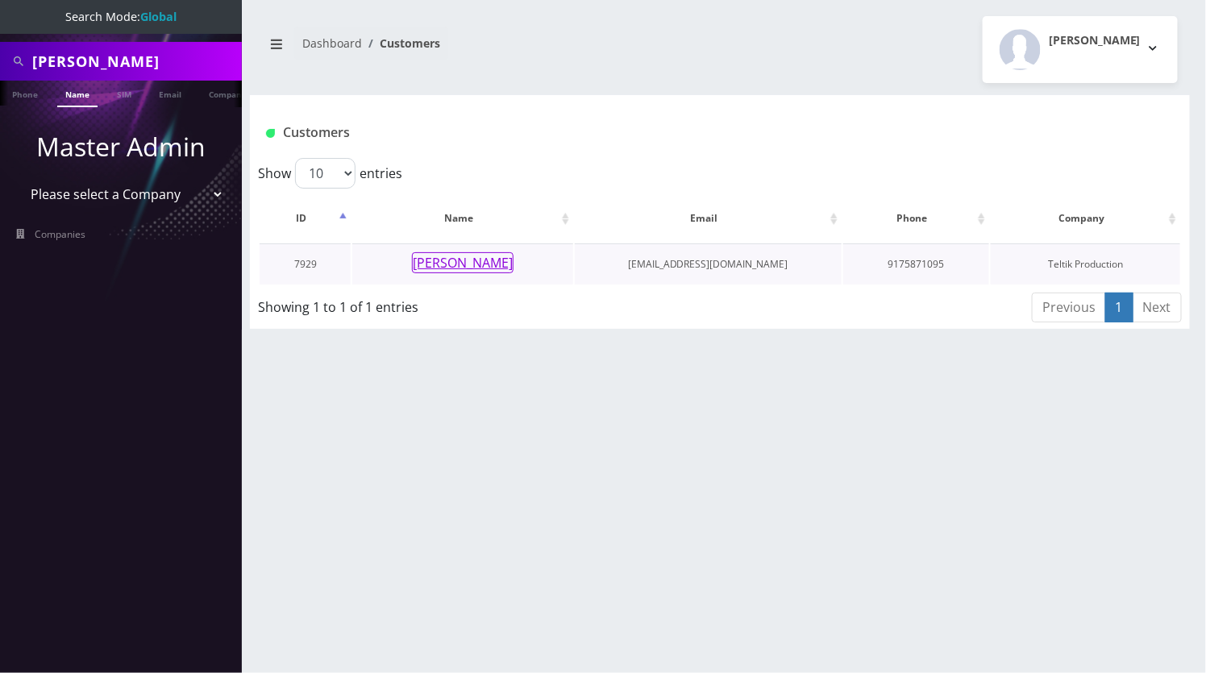
click at [481, 260] on button "[PERSON_NAME]" at bounding box center [463, 262] width 102 height 21
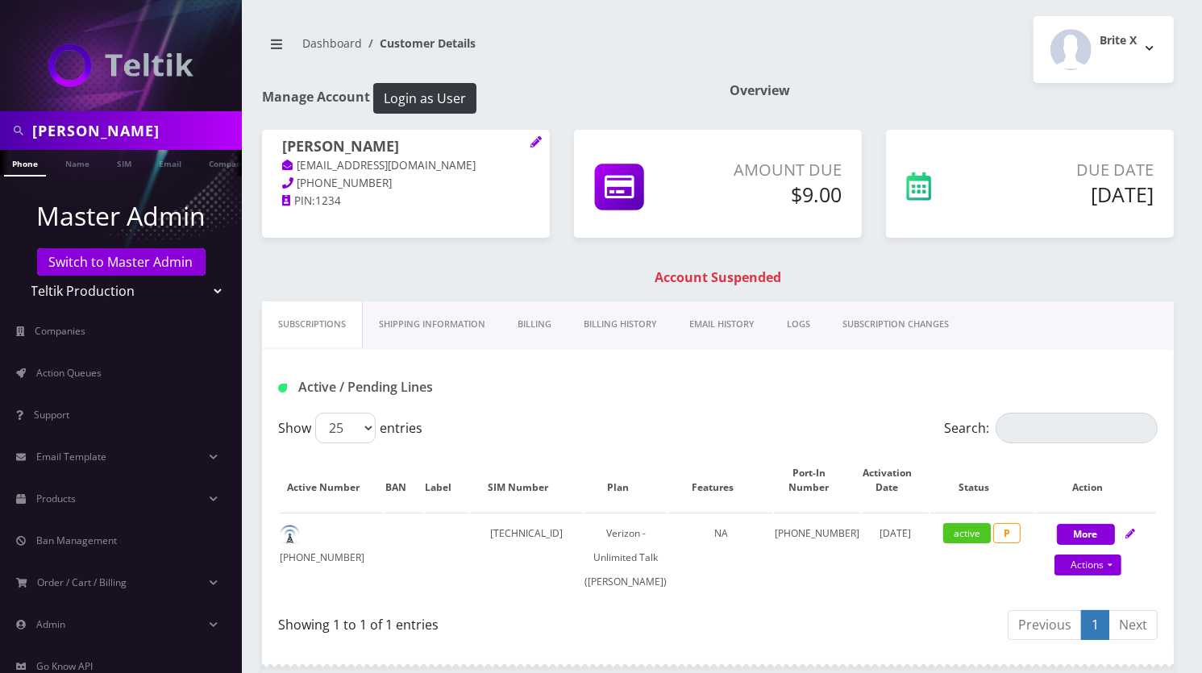
click at [614, 327] on link "Billing History" at bounding box center [621, 325] width 106 height 46
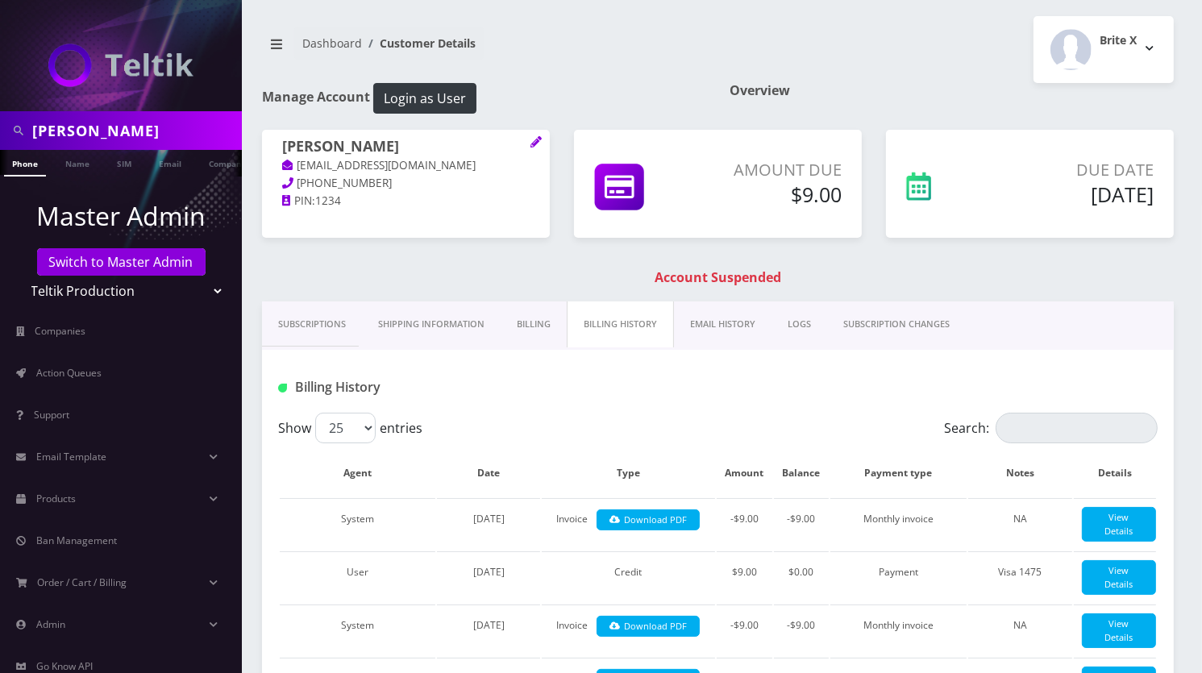
click at [556, 328] on link "Billing" at bounding box center [534, 325] width 66 height 46
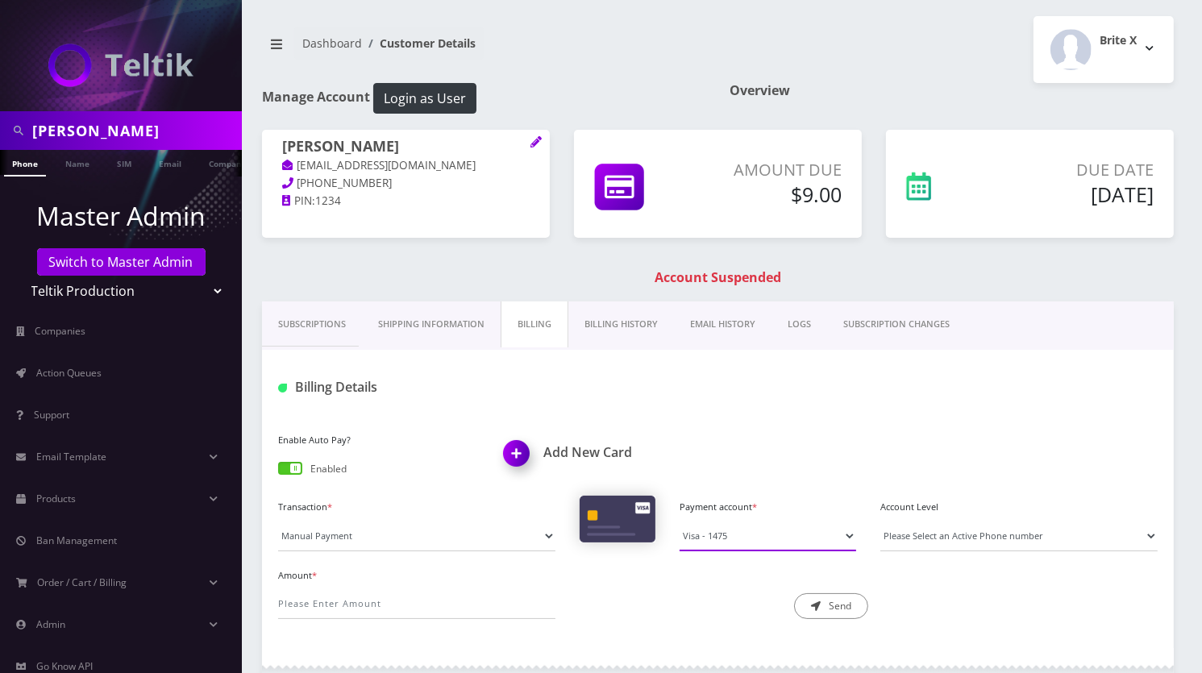
click at [752, 535] on select "Visa - 3758 Visa - 1475" at bounding box center [768, 536] width 177 height 31
click at [725, 395] on div at bounding box center [869, 387] width 602 height 27
click at [637, 328] on link "Billing History" at bounding box center [621, 325] width 106 height 46
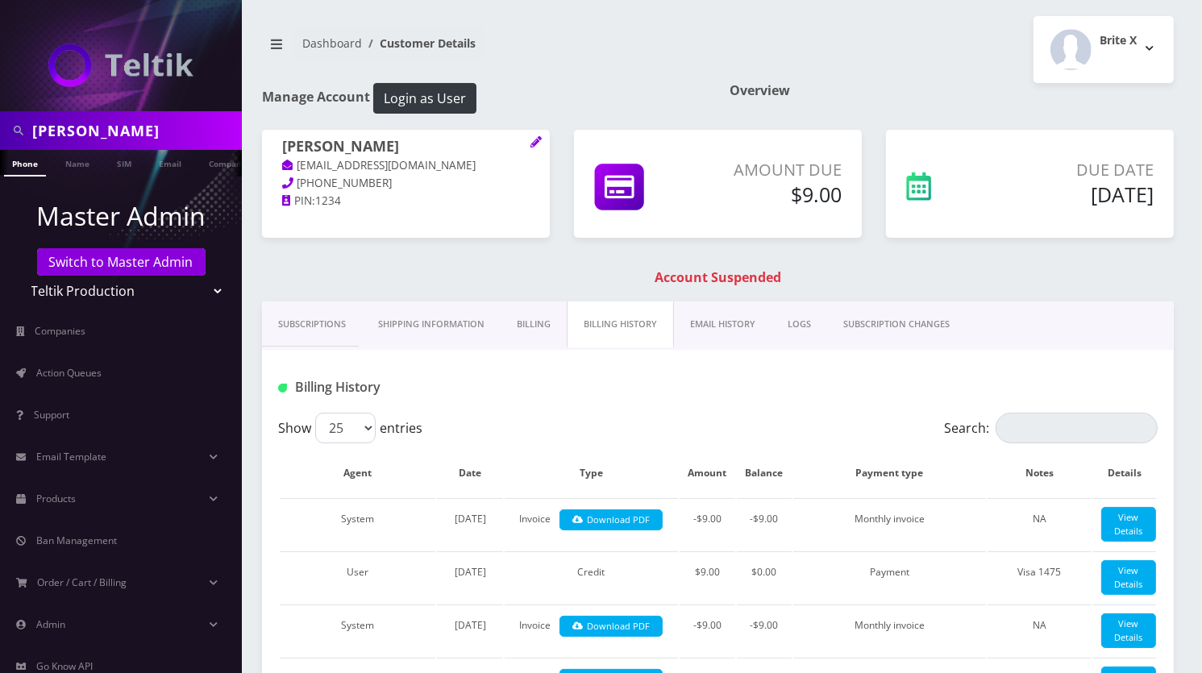
click at [527, 318] on link "Billing" at bounding box center [534, 325] width 66 height 46
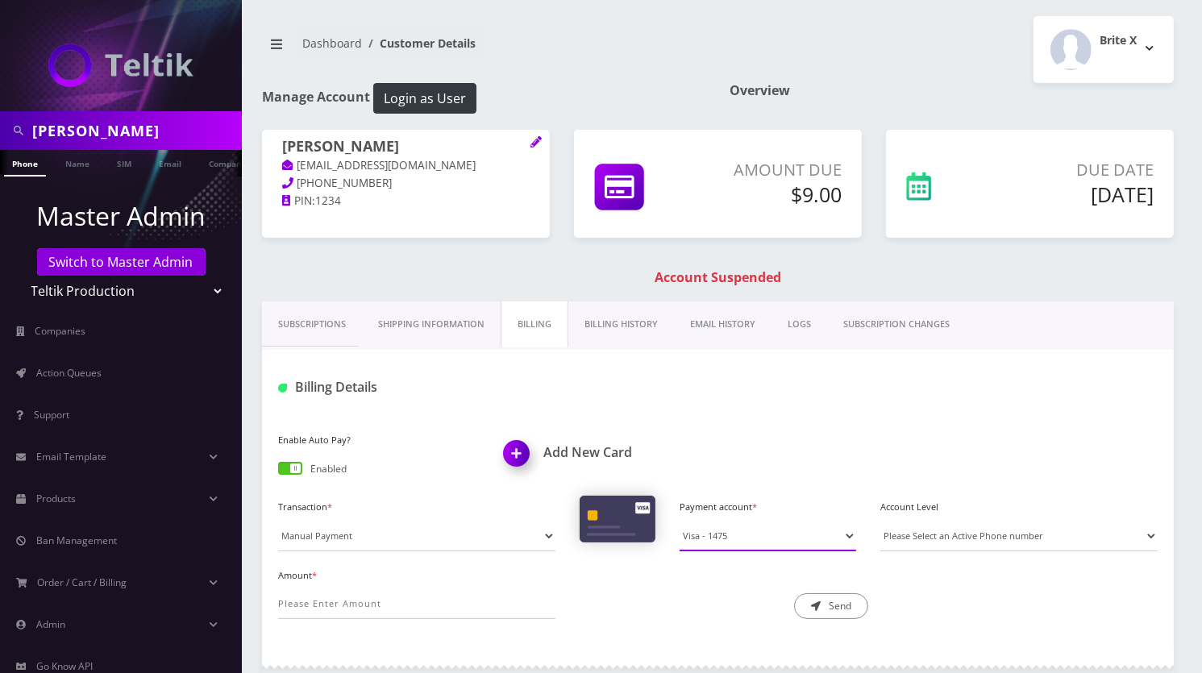
click at [770, 528] on select "Visa - 3758 Visa - 1475" at bounding box center [768, 536] width 177 height 31
click at [783, 398] on div at bounding box center [869, 387] width 602 height 27
click at [630, 326] on link "Billing History" at bounding box center [621, 325] width 106 height 46
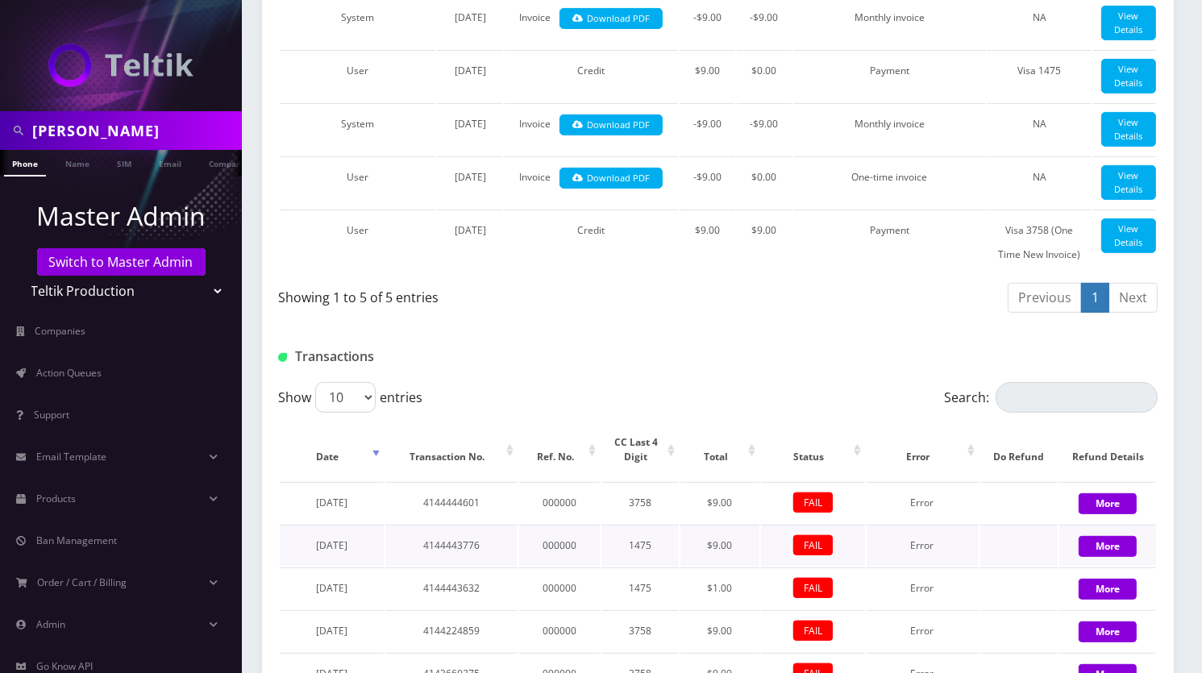
scroll to position [860, 0]
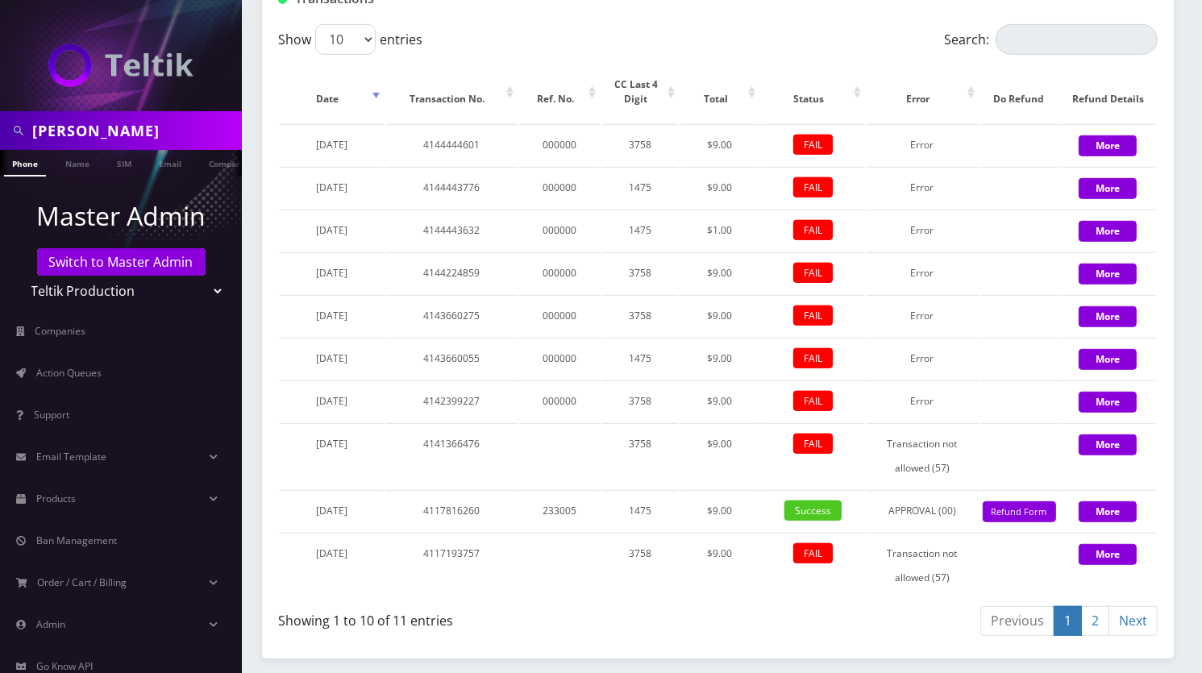
click at [168, 129] on input "[PERSON_NAME]" at bounding box center [135, 130] width 206 height 31
click at [138, 1] on div at bounding box center [121, 55] width 242 height 111
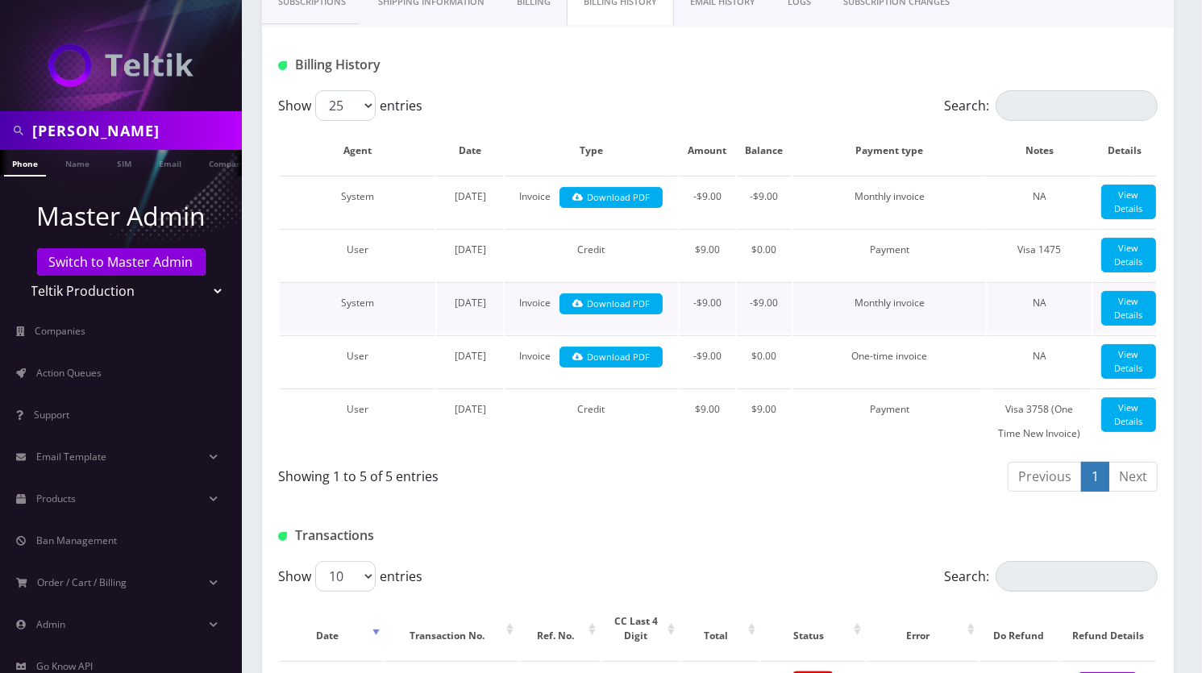
scroll to position [0, 0]
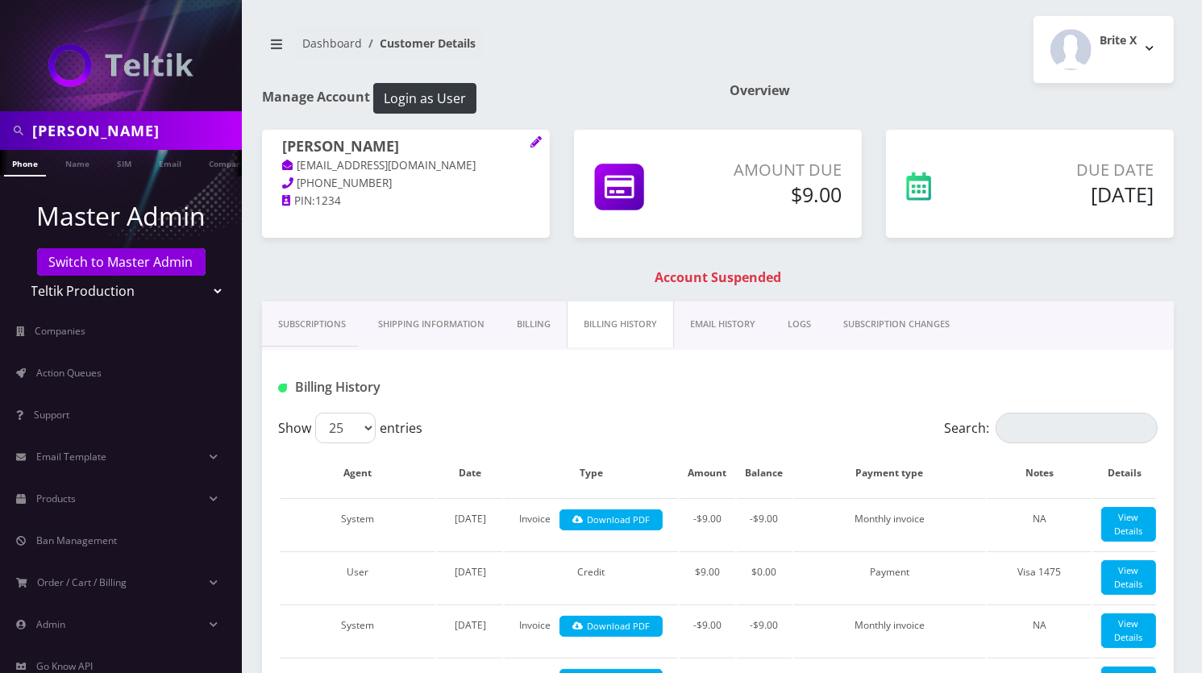
click at [542, 328] on link "Billing" at bounding box center [534, 325] width 66 height 46
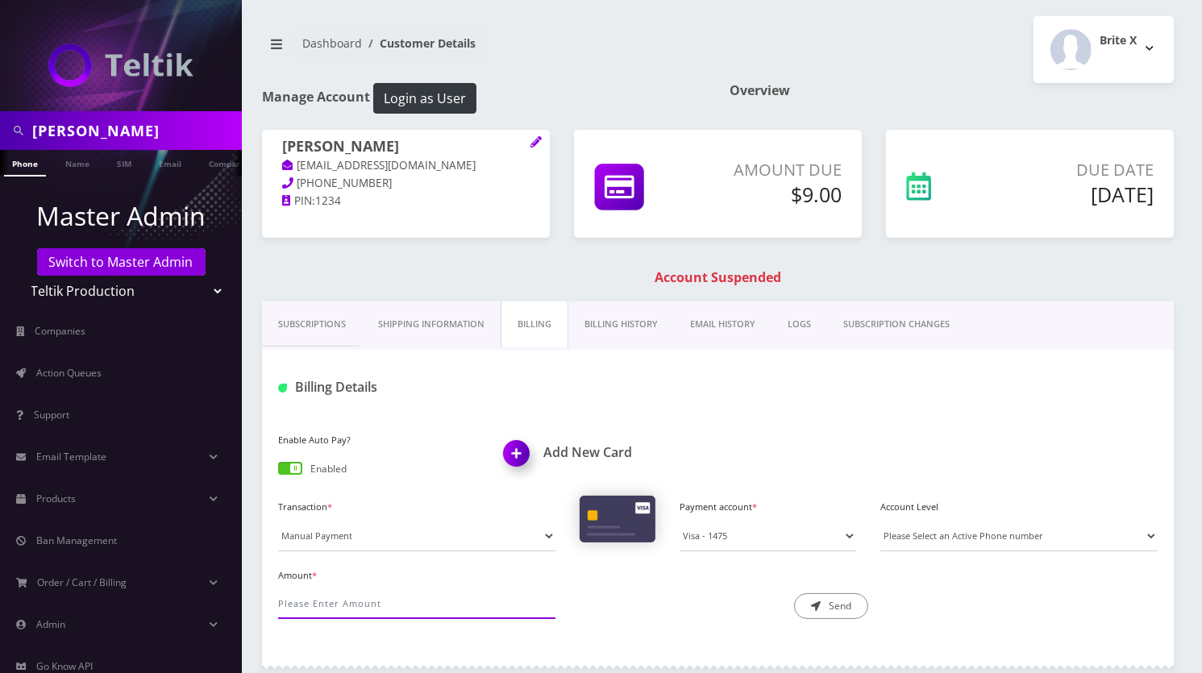
click at [320, 605] on input "Amount *" at bounding box center [416, 604] width 277 height 31
type input "9.00"
click at [839, 611] on button "Send" at bounding box center [831, 606] width 74 height 26
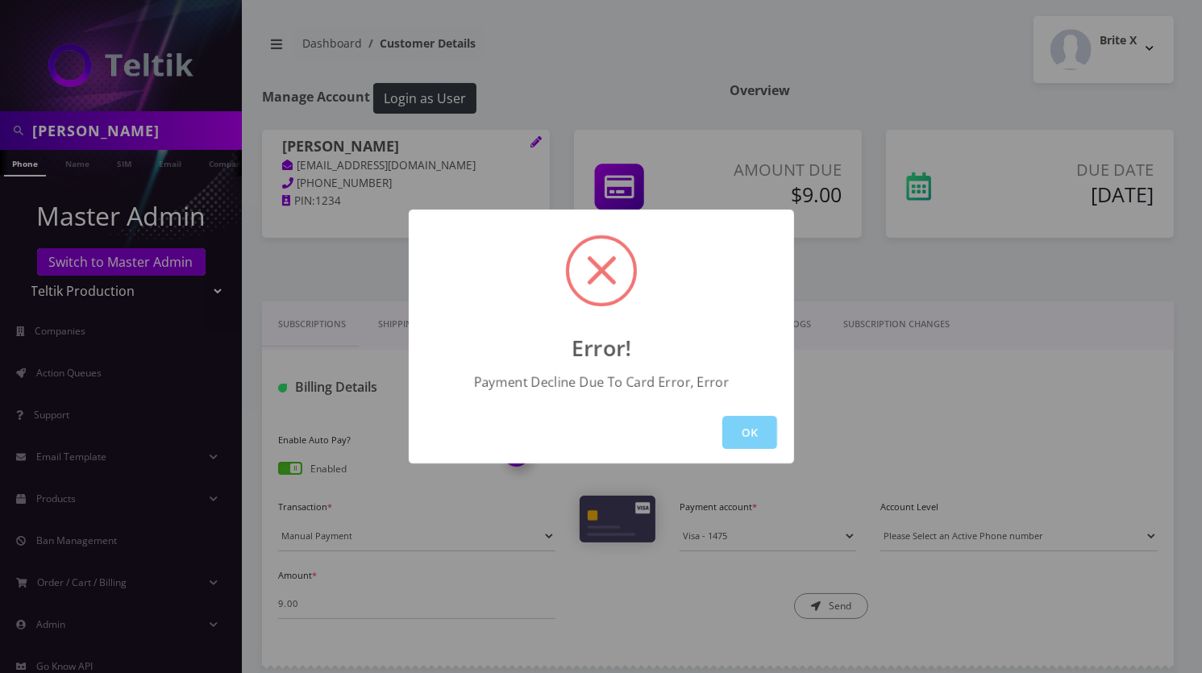
click at [198, 22] on div "Error! Payment Decline Due To Card Error, Error OK" at bounding box center [601, 336] width 1202 height 673
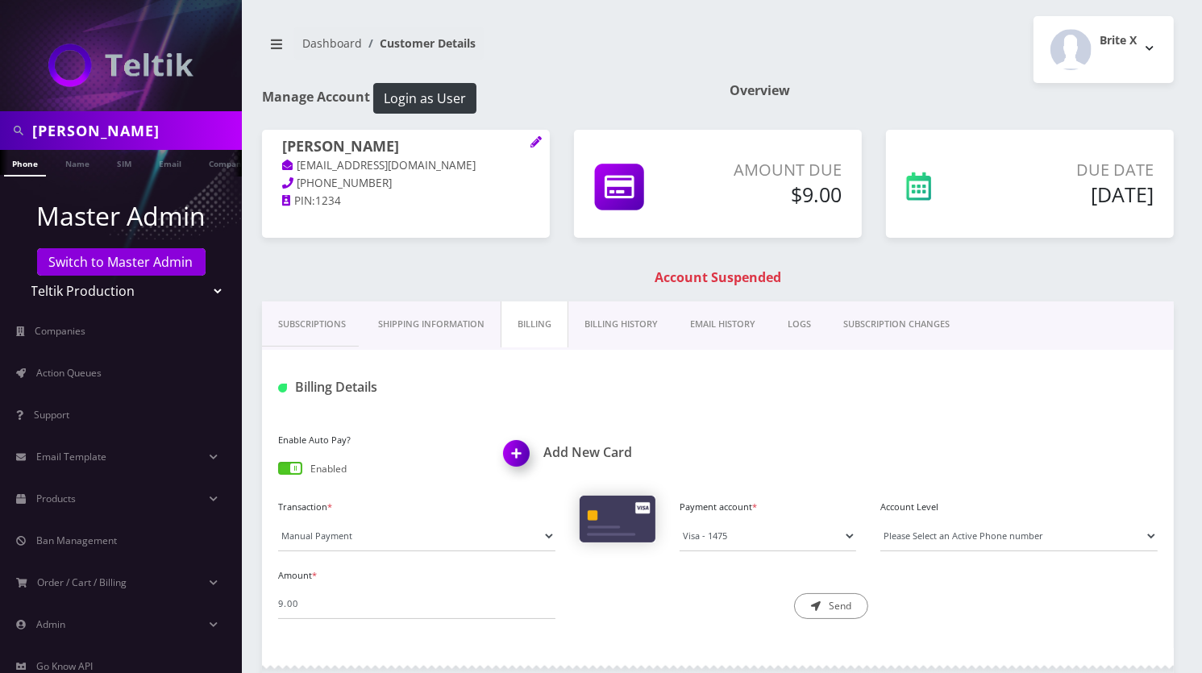
click at [345, 146] on h1 "[PERSON_NAME]" at bounding box center [406, 147] width 248 height 19
copy h1 "[PERSON_NAME]"
